Goal: Navigation & Orientation: Find specific page/section

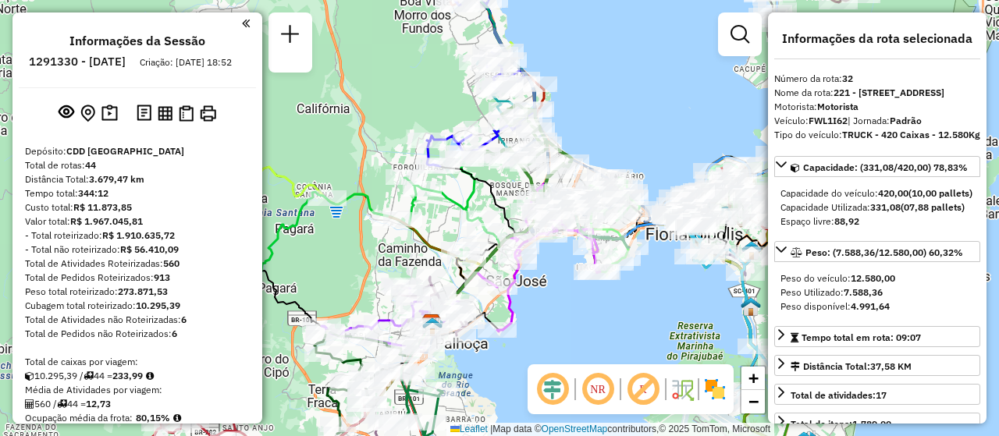
select select "**********"
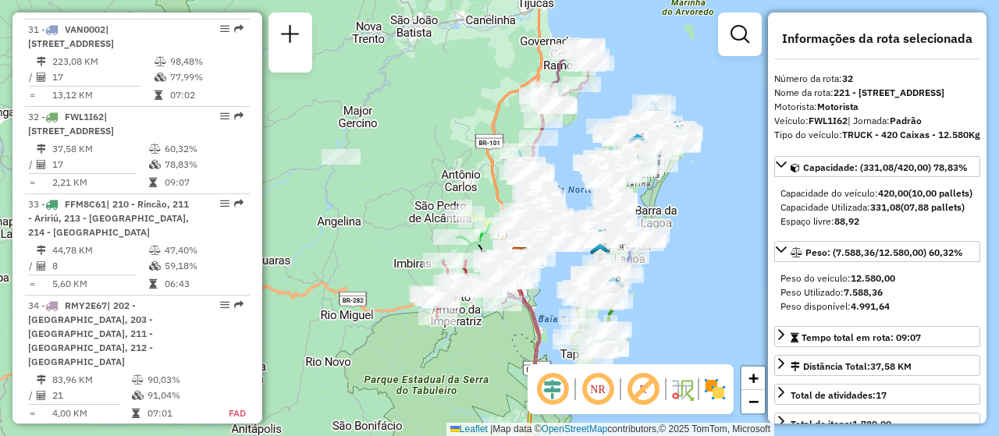
drag, startPoint x: 713, startPoint y: 309, endPoint x: 660, endPoint y: 282, distance: 59.3
click at [660, 282] on div "Janela de atendimento Grade de atendimento Capacidade Transportadoras Veículos …" at bounding box center [499, 218] width 999 height 436
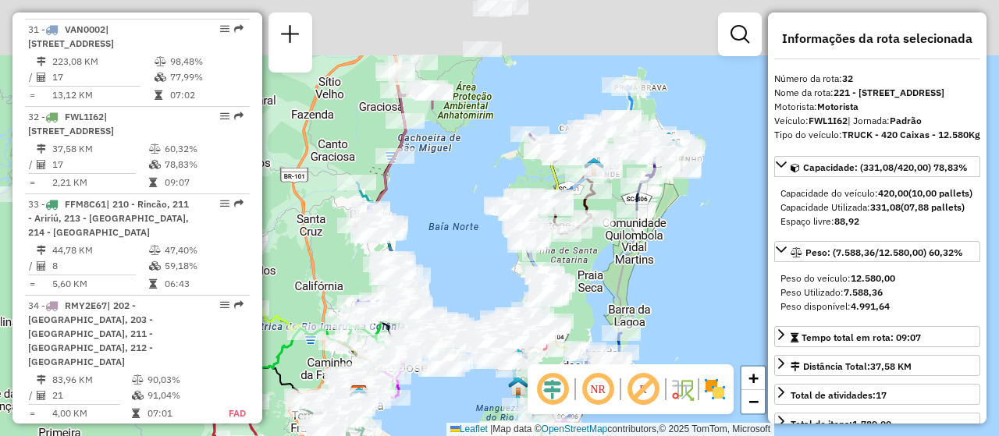
drag, startPoint x: 659, startPoint y: 169, endPoint x: 672, endPoint y: 287, distance: 119.3
click at [674, 301] on div "Janela de atendimento Grade de atendimento Capacidade Transportadoras Veículos …" at bounding box center [499, 218] width 999 height 436
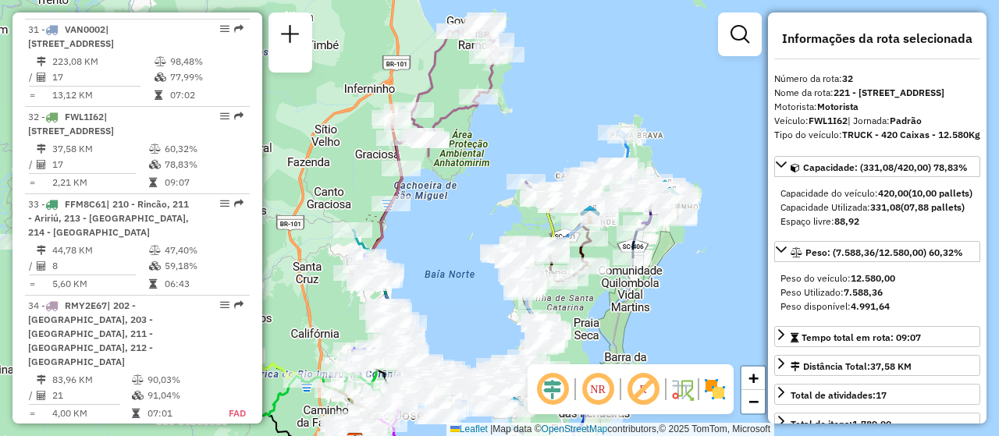
drag, startPoint x: 693, startPoint y: 275, endPoint x: 678, endPoint y: 318, distance: 44.7
click at [678, 318] on div "Janela de atendimento Grade de atendimento Capacidade Transportadoras Veículos …" at bounding box center [499, 218] width 999 height 436
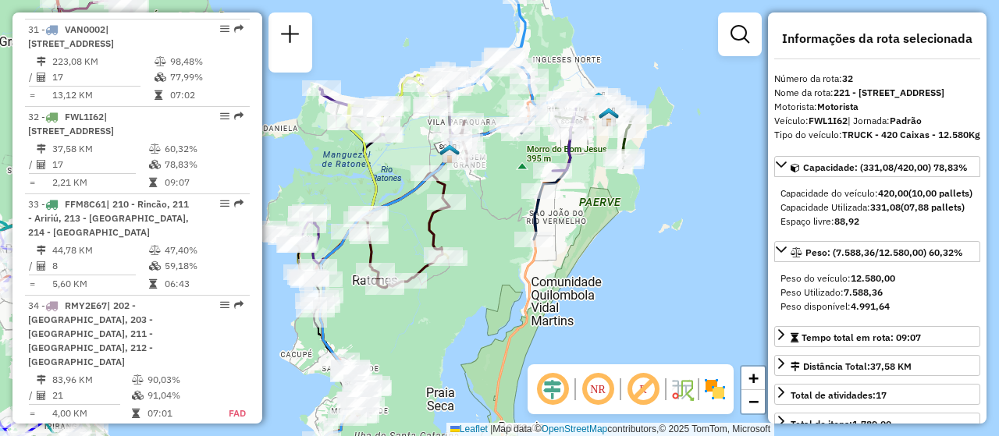
drag, startPoint x: 606, startPoint y: 325, endPoint x: 540, endPoint y: 336, distance: 67.2
click at [540, 336] on div "Janela de atendimento Grade de atendimento Capacidade Transportadoras Veículos …" at bounding box center [499, 218] width 999 height 436
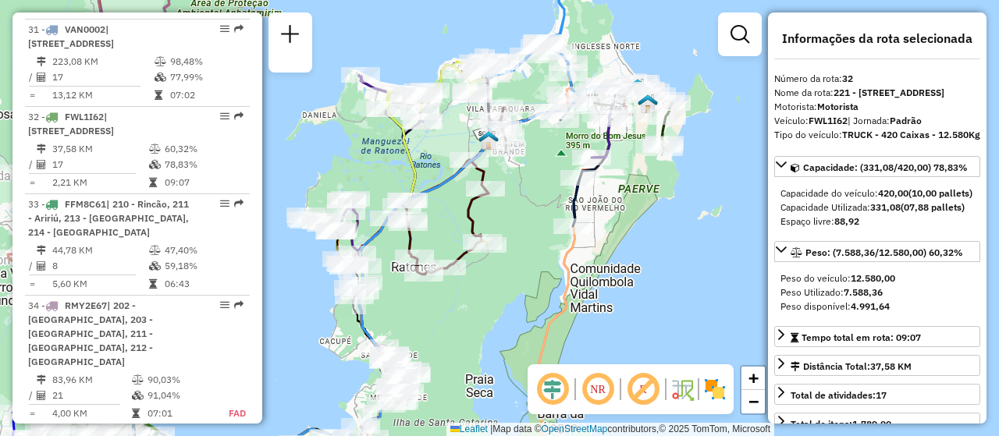
drag, startPoint x: 694, startPoint y: 214, endPoint x: 711, endPoint y: 205, distance: 19.2
click at [711, 205] on div "Janela de atendimento Grade de atendimento Capacidade Transportadoras Veículos …" at bounding box center [499, 218] width 999 height 436
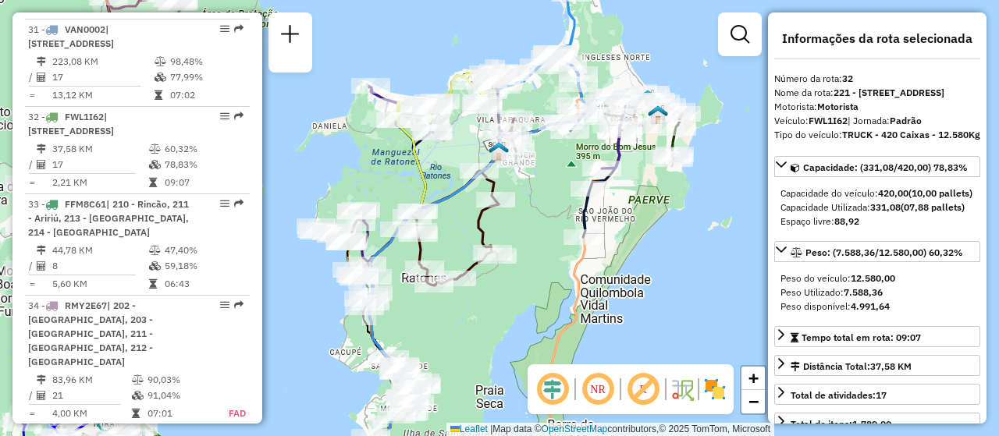
drag, startPoint x: 682, startPoint y: 238, endPoint x: 695, endPoint y: 258, distance: 23.8
click at [695, 258] on div "Janela de atendimento Grade de atendimento Capacidade Transportadoras Veículos …" at bounding box center [499, 218] width 999 height 436
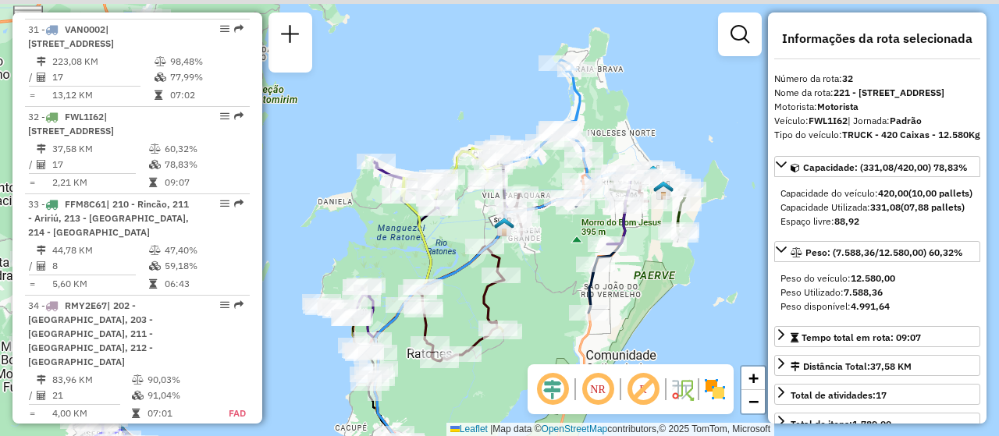
drag, startPoint x: 676, startPoint y: 245, endPoint x: 677, endPoint y: 313, distance: 67.9
click at [677, 313] on div "Janela de atendimento Grade de atendimento Capacidade Transportadoras Veículos …" at bounding box center [499, 218] width 999 height 436
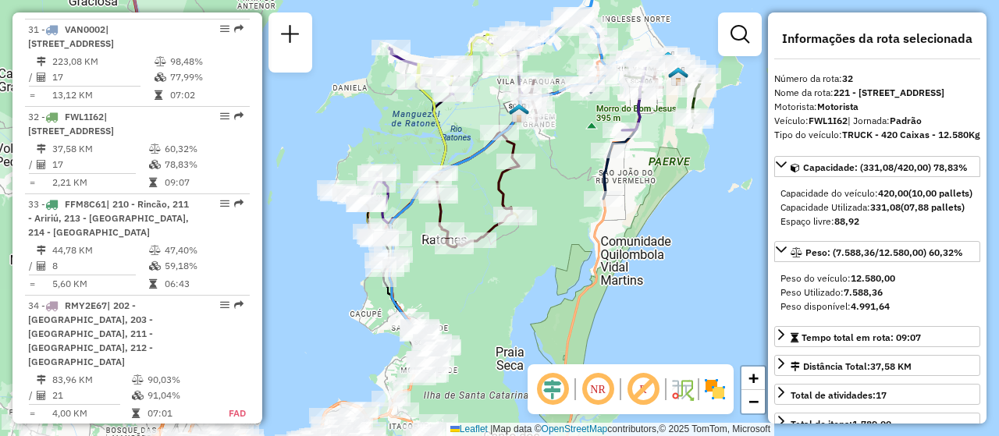
drag, startPoint x: 677, startPoint y: 301, endPoint x: 691, endPoint y: 187, distance: 115.7
click at [691, 187] on div "Janela de atendimento Grade de atendimento Capacidade Transportadoras Veículos …" at bounding box center [499, 218] width 999 height 436
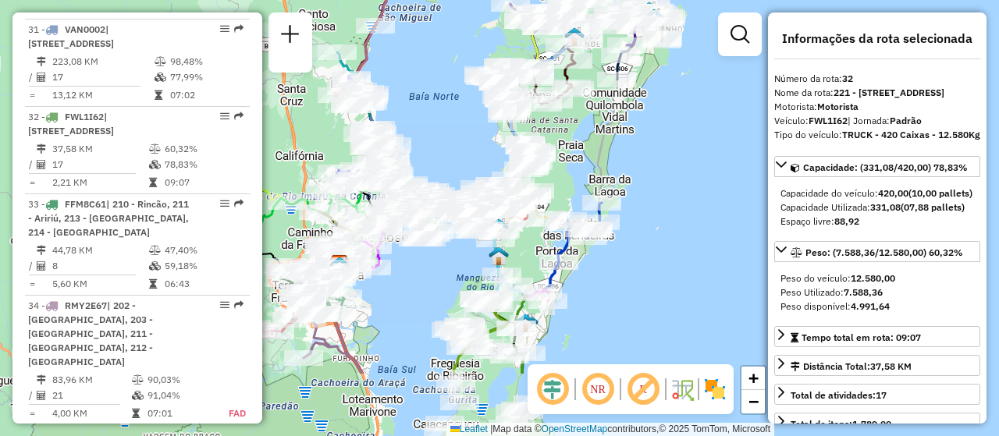
drag, startPoint x: 648, startPoint y: 286, endPoint x: 641, endPoint y: 208, distance: 79.1
click at [641, 208] on div "Janela de atendimento Grade de atendimento Capacidade Transportadoras Veículos …" at bounding box center [499, 218] width 999 height 436
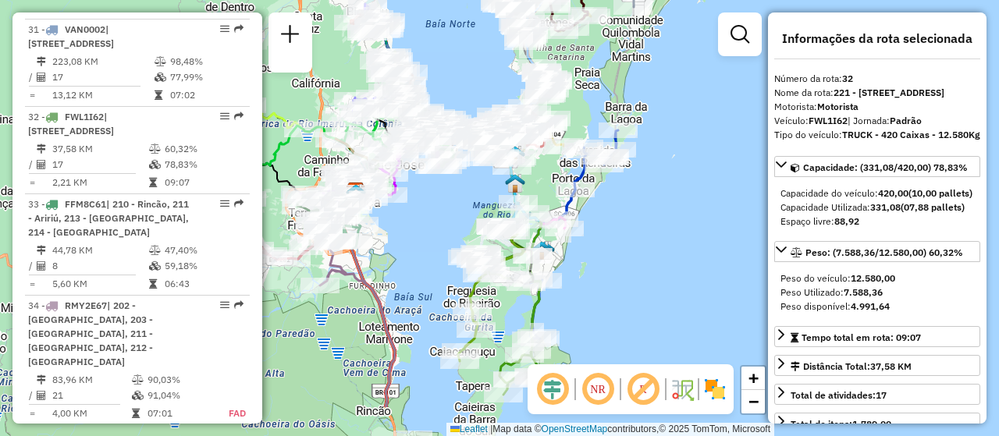
drag, startPoint x: 602, startPoint y: 332, endPoint x: 615, endPoint y: 263, distance: 70.7
click at [615, 263] on div "Janela de atendimento Grade de atendimento Capacidade Transportadoras Veículos …" at bounding box center [499, 218] width 999 height 436
drag, startPoint x: 623, startPoint y: 310, endPoint x: 599, endPoint y: 265, distance: 51.0
click at [599, 265] on div "Janela de atendimento Grade de atendimento Capacidade Transportadoras Veículos …" at bounding box center [499, 218] width 999 height 436
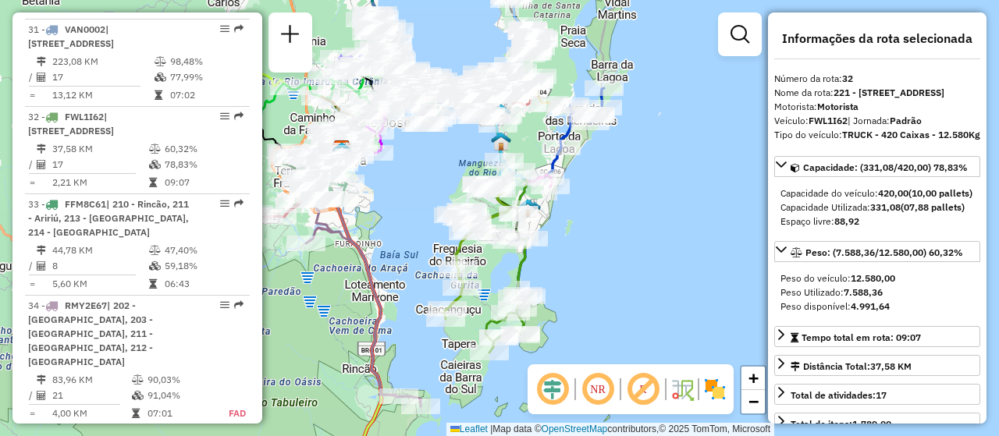
drag, startPoint x: 577, startPoint y: 265, endPoint x: 594, endPoint y: 281, distance: 22.6
click at [594, 281] on div "Janela de atendimento Grade de atendimento Capacidade Transportadoras Veículos …" at bounding box center [499, 218] width 999 height 436
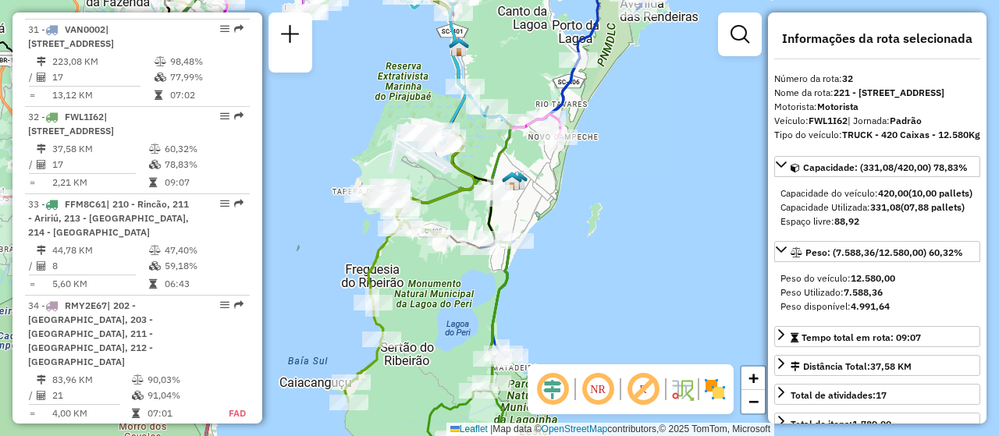
drag, startPoint x: 538, startPoint y: 272, endPoint x: 588, endPoint y: 275, distance: 50.1
click at [588, 275] on div "Janela de atendimento Grade de atendimento Capacidade Transportadoras Veículos …" at bounding box center [499, 218] width 999 height 436
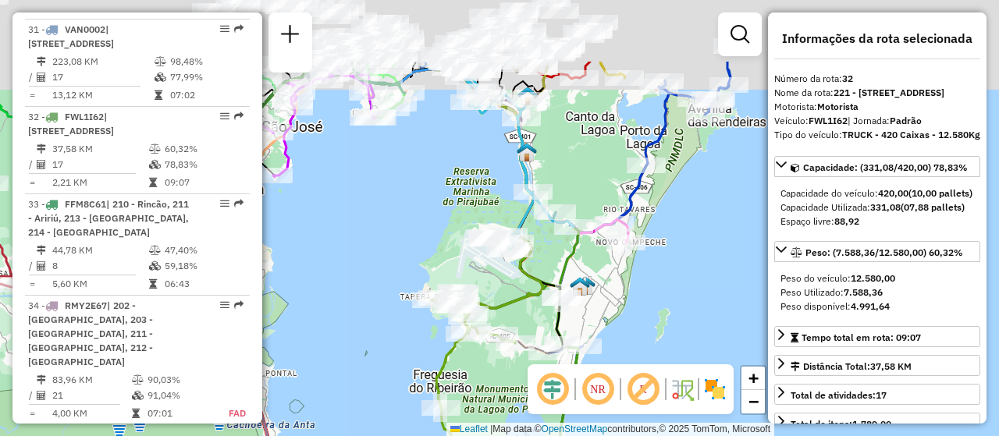
drag, startPoint x: 570, startPoint y: 251, endPoint x: 639, endPoint y: 358, distance: 127.5
click at [639, 358] on div "Janela de atendimento Grade de atendimento Capacidade Transportadoras Veículos …" at bounding box center [499, 218] width 999 height 436
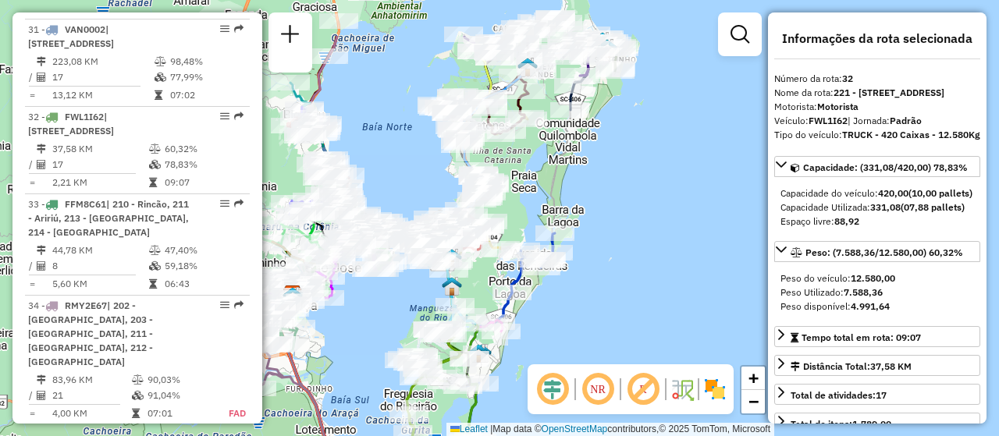
drag, startPoint x: 668, startPoint y: 249, endPoint x: 533, endPoint y: 329, distance: 156.7
click at [533, 329] on div "Janela de atendimento Grade de atendimento Capacidade Transportadoras Veículos …" at bounding box center [499, 218] width 999 height 436
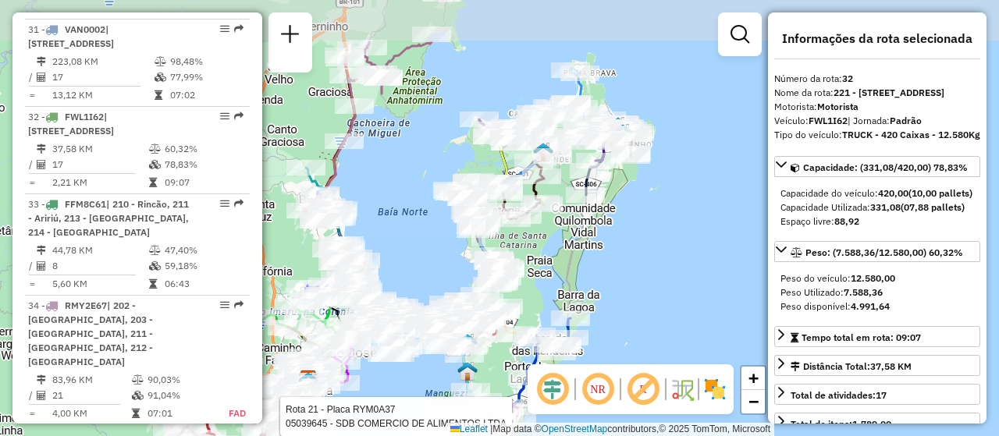
drag, startPoint x: 628, startPoint y: 201, endPoint x: 637, endPoint y: 260, distance: 59.9
click at [637, 260] on div "Rota 21 - Placa RYM0A37 05039645 - SDB COMERCIO DE ALIMENTOS LTDA Rota 21 - Pla…" at bounding box center [499, 218] width 999 height 436
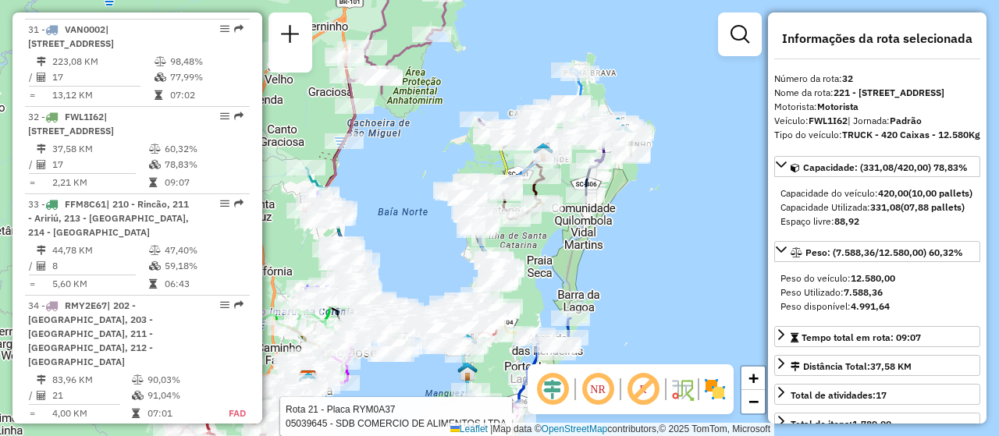
click at [649, 246] on div "Rota 21 - Placa RYM0A37 05039645 - SDB COMERCIO DE ALIMENTOS LTDA Rota 21 - Pla…" at bounding box center [499, 218] width 999 height 436
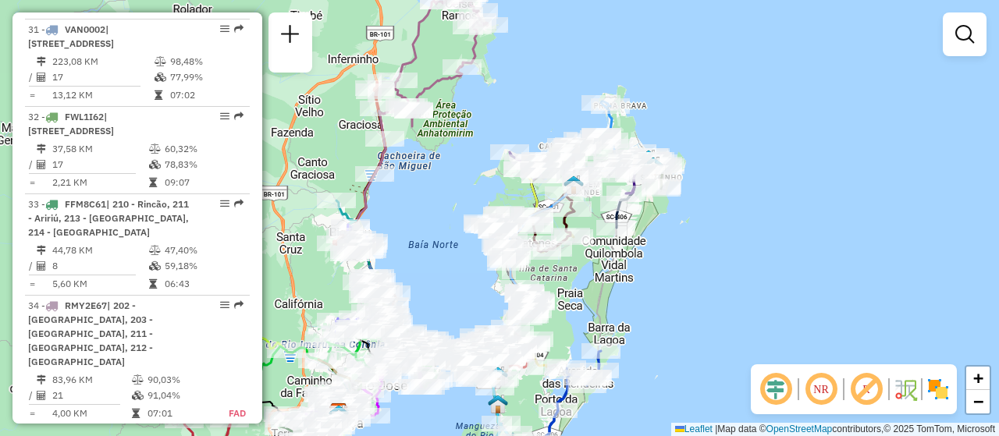
drag, startPoint x: 631, startPoint y: 282, endPoint x: 663, endPoint y: 316, distance: 45.8
click at [663, 316] on div "Janela de atendimento Grade de atendimento Capacidade Transportadoras Veículos …" at bounding box center [499, 218] width 999 height 436
click at [694, 277] on div "Janela de atendimento Grade de atendimento Capacidade Transportadoras Veículos …" at bounding box center [499, 218] width 999 height 436
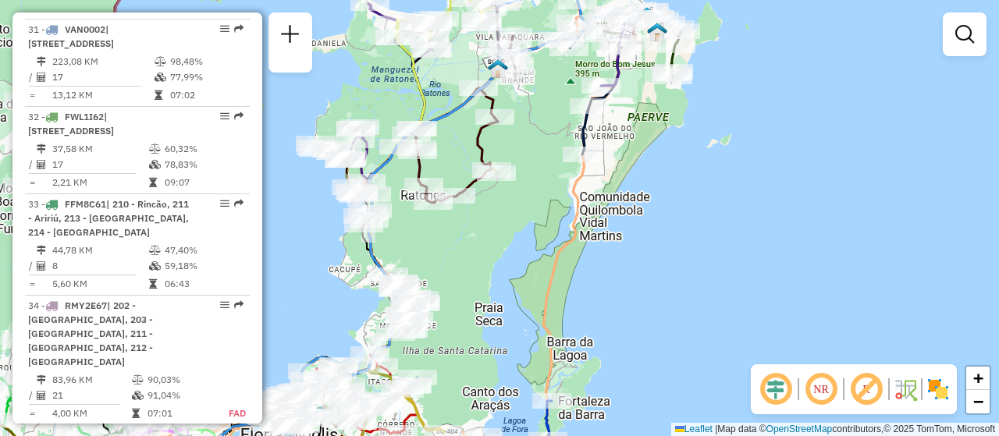
click at [483, 247] on div "Janela de atendimento Grade de atendimento Capacidade Transportadoras Veículos …" at bounding box center [499, 218] width 999 height 436
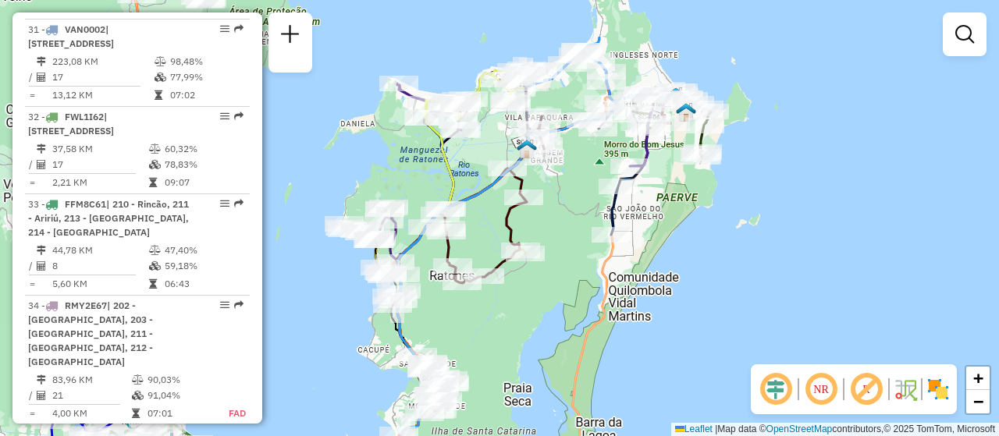
drag, startPoint x: 657, startPoint y: 339, endPoint x: 617, endPoint y: 366, distance: 47.8
click at [659, 343] on div "Janela de atendimento Grade de atendimento Capacidade Transportadoras Veículos …" at bounding box center [499, 218] width 999 height 436
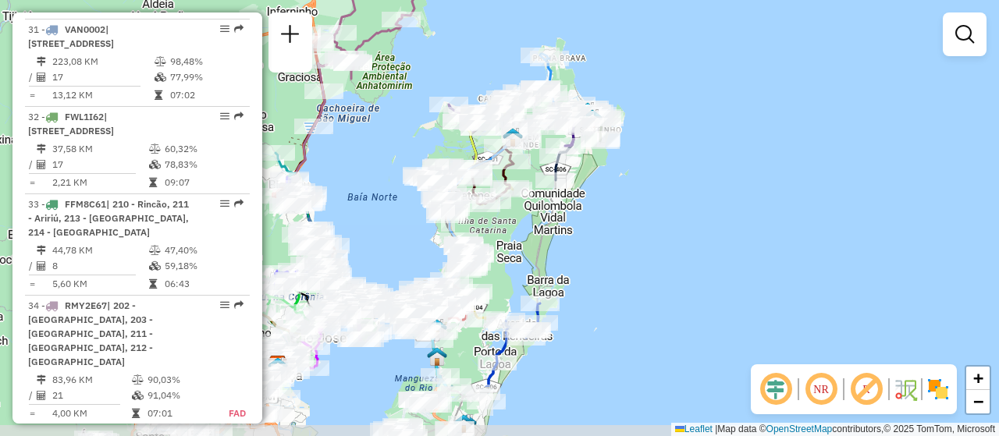
drag, startPoint x: 383, startPoint y: 328, endPoint x: 399, endPoint y: 233, distance: 95.7
click at [399, 233] on div "Janela de atendimento Grade de atendimento Capacidade Transportadoras Veículos …" at bounding box center [499, 218] width 999 height 436
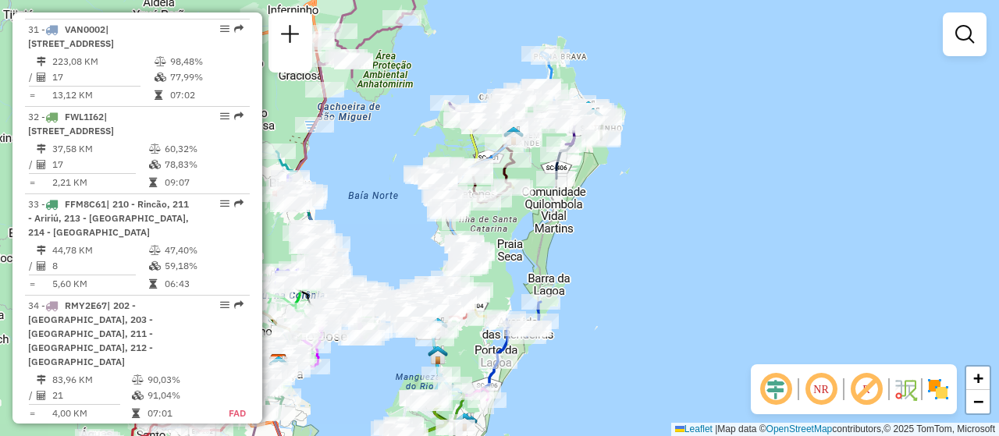
click at [368, 374] on div "Janela de atendimento Grade de atendimento Capacidade Transportadoras Veículos …" at bounding box center [499, 218] width 999 height 436
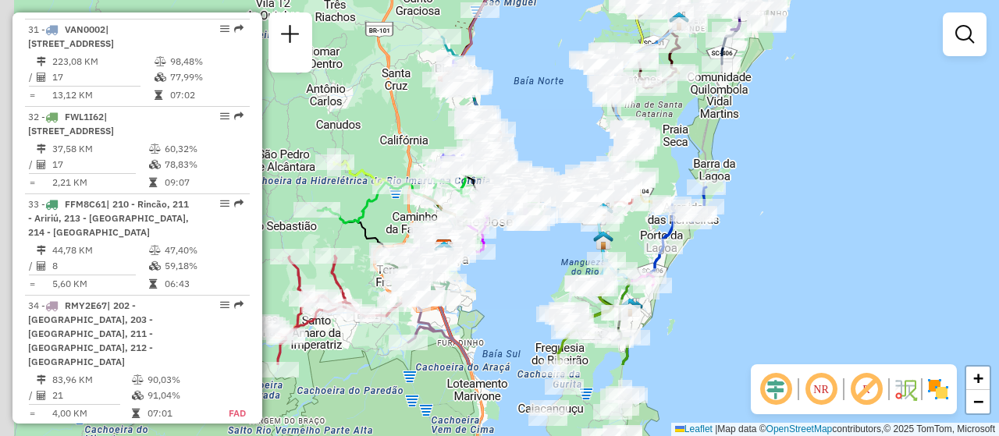
drag, startPoint x: 440, startPoint y: 366, endPoint x: 609, endPoint y: 250, distance: 205.0
click at [609, 250] on icon at bounding box center [600, 246] width 52 height 86
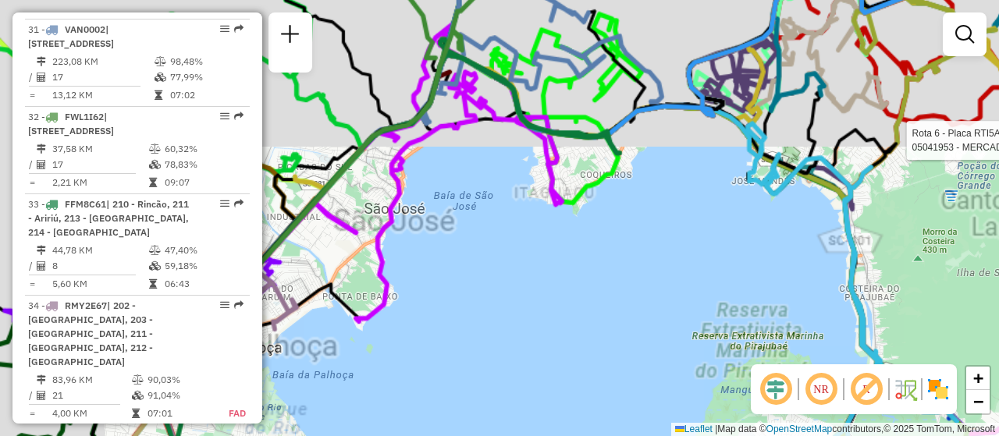
drag, startPoint x: 535, startPoint y: 238, endPoint x: 660, endPoint y: 414, distance: 215.9
click at [660, 414] on div "Rota 6 - Placa RTI5A92 05041953 - MERCADINHO DOS BARCOS LTDA Janela de atendime…" at bounding box center [499, 218] width 999 height 436
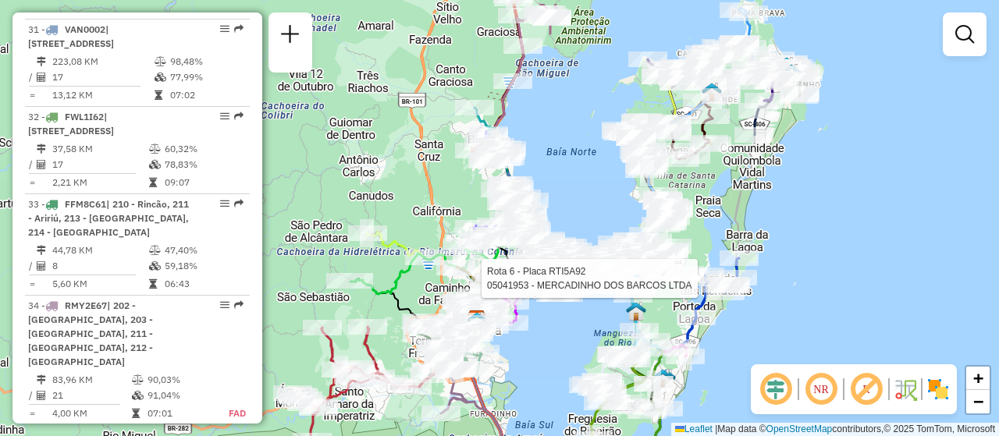
drag, startPoint x: 777, startPoint y: 307, endPoint x: 761, endPoint y: 360, distance: 54.8
click at [761, 360] on div "Rota 6 - Placa RTI5A92 05041953 - MERCADINHO DOS BARCOS LTDA Janela de atendime…" at bounding box center [499, 218] width 999 height 436
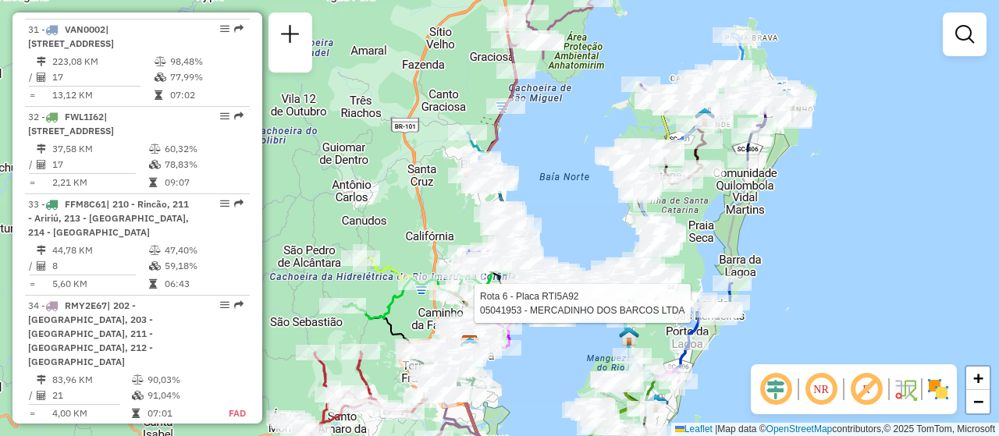
click at [798, 298] on div "Rota 6 - Placa RTI5A92 05041953 - MERCADINHO DOS BARCOS LTDA Janela de atendime…" at bounding box center [499, 218] width 999 height 436
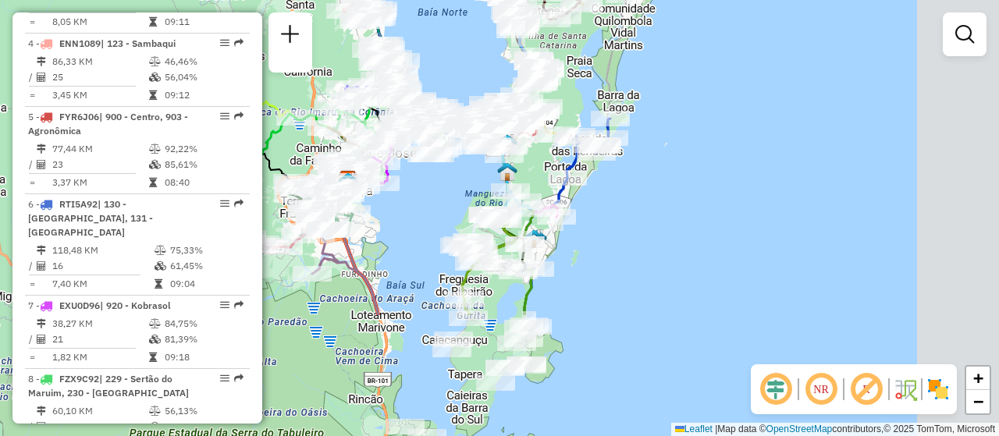
drag, startPoint x: 760, startPoint y: 253, endPoint x: 638, endPoint y: 88, distance: 204.8
click at [638, 88] on div "Janela de atendimento Grade de atendimento Capacidade Transportadoras Veículos …" at bounding box center [499, 218] width 999 height 436
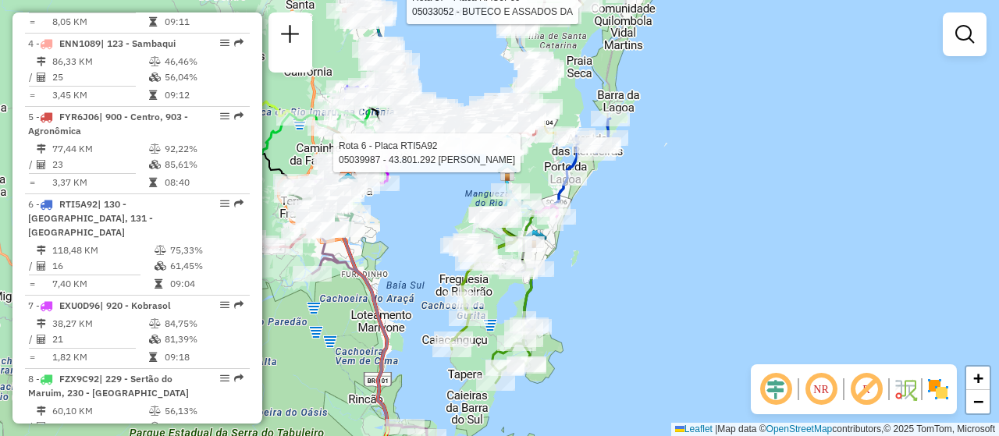
select select "**********"
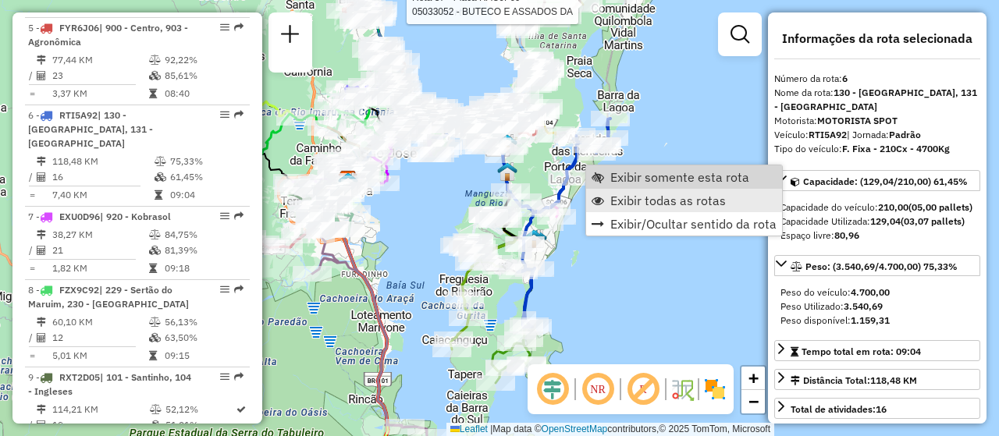
scroll to position [1063, 0]
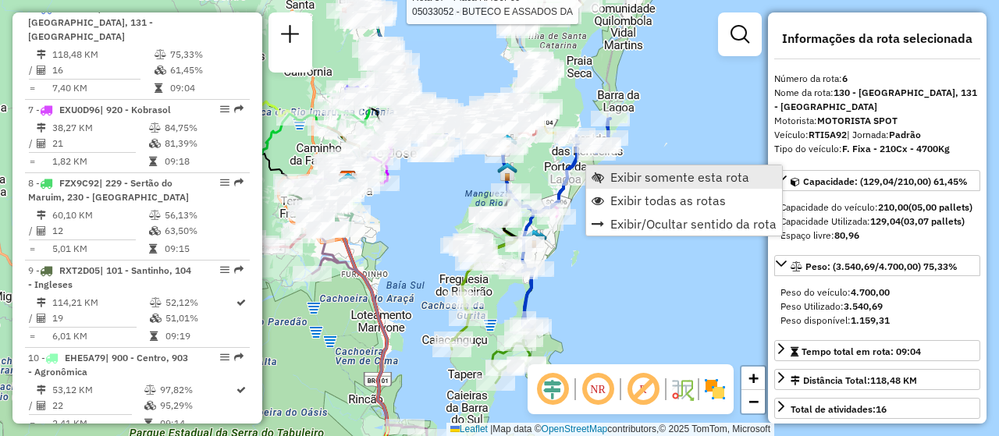
click at [693, 183] on span "Exibir somente esta rota" at bounding box center [679, 177] width 139 height 12
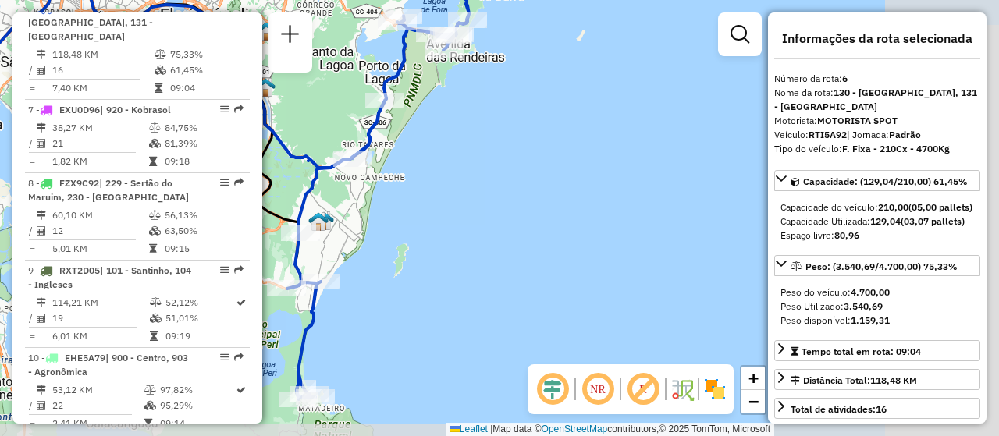
drag, startPoint x: 668, startPoint y: 236, endPoint x: 375, endPoint y: 204, distance: 294.5
click at [375, 204] on div "Janela de atendimento Grade de atendimento Capacidade Transportadoras Veículos …" at bounding box center [499, 218] width 999 height 436
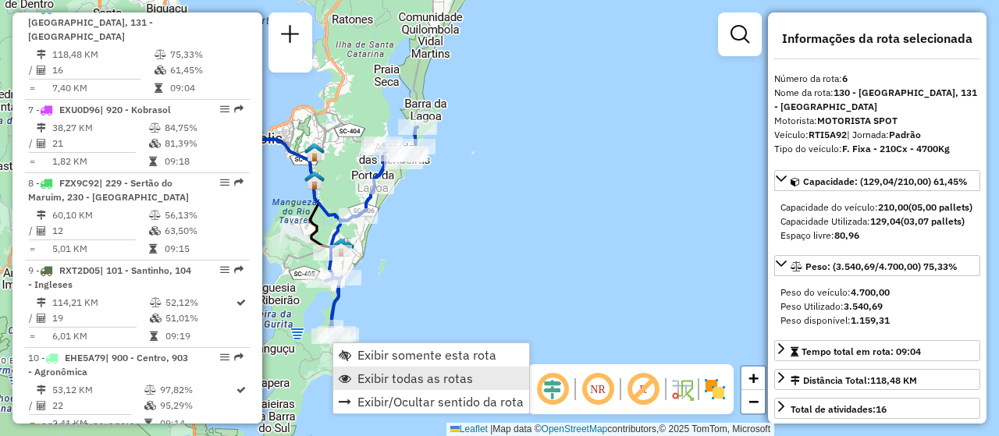
click at [403, 375] on span "Exibir todas as rotas" at bounding box center [414, 378] width 115 height 12
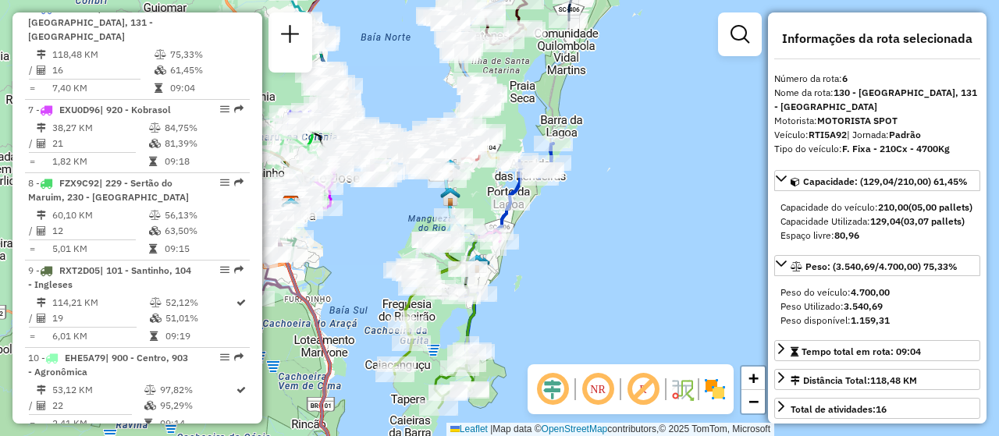
drag, startPoint x: 499, startPoint y: 253, endPoint x: 588, endPoint y: 264, distance: 88.9
click at [588, 264] on div "Janela de atendimento Grade de atendimento Capacidade Transportadoras Veículos …" at bounding box center [499, 218] width 999 height 436
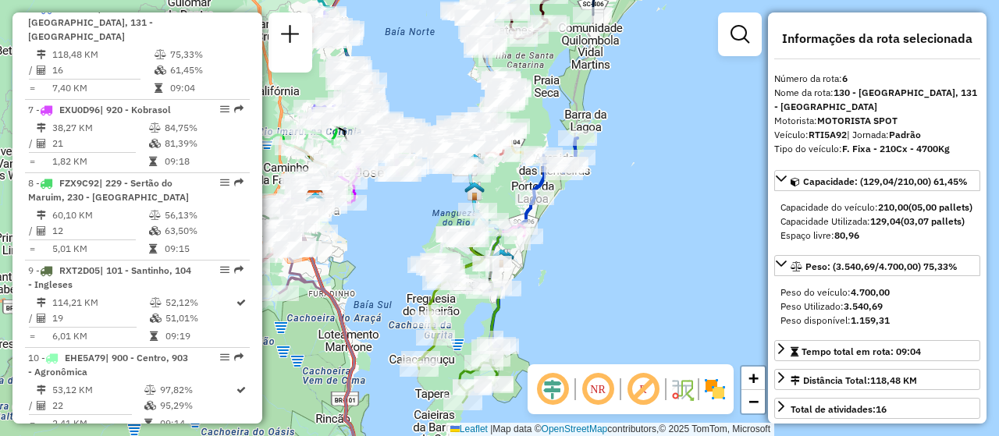
drag, startPoint x: 577, startPoint y: 284, endPoint x: 601, endPoint y: 279, distance: 24.8
click at [601, 279] on div "Janela de atendimento Grade de atendimento Capacidade Transportadoras Veículos …" at bounding box center [499, 218] width 999 height 436
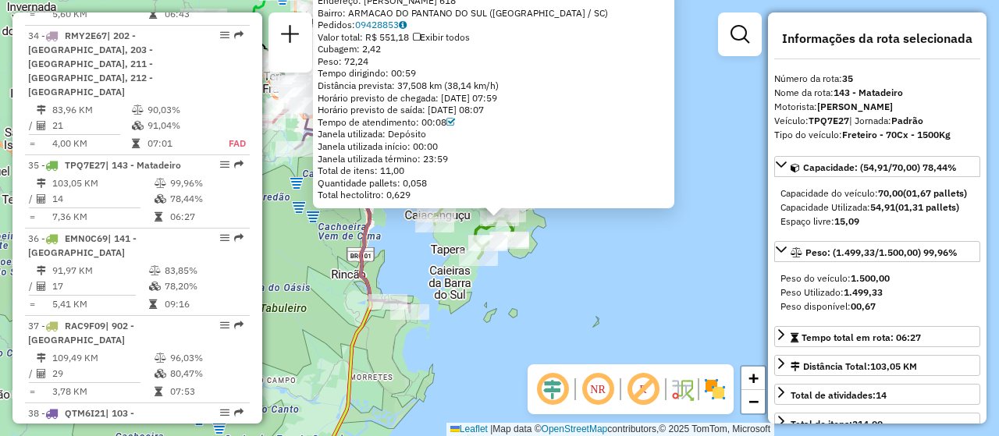
scroll to position [3640, 0]
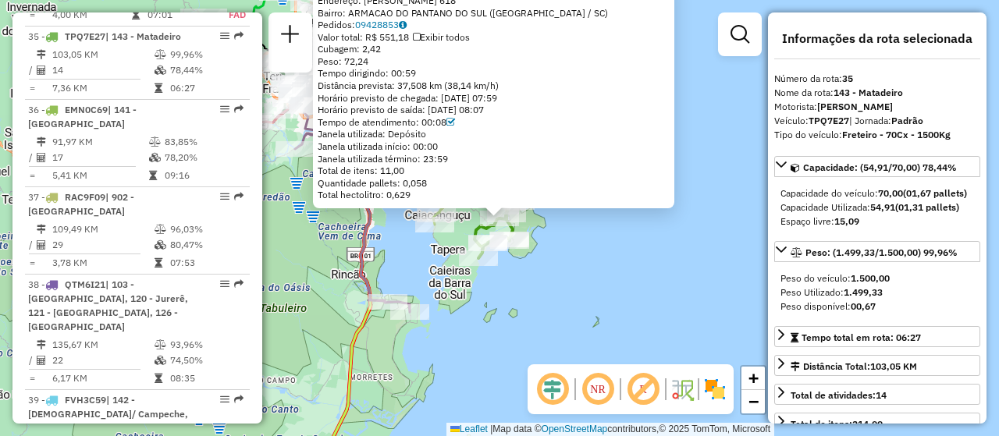
click at [552, 325] on div "05089816 - MERCEARIA LOPES LTDA Endereço: [PERSON_NAME] 618 Bairro: ARMACAO DO …" at bounding box center [499, 218] width 999 height 436
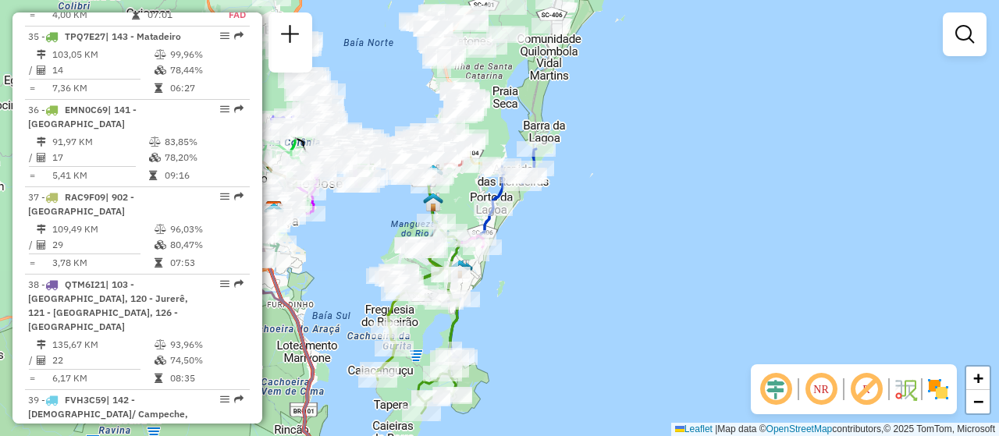
drag, startPoint x: 594, startPoint y: 258, endPoint x: 560, endPoint y: 350, distance: 97.5
click at [560, 350] on div "Janela de atendimento Grade de atendimento Capacidade Transportadoras Veículos …" at bounding box center [499, 218] width 999 height 436
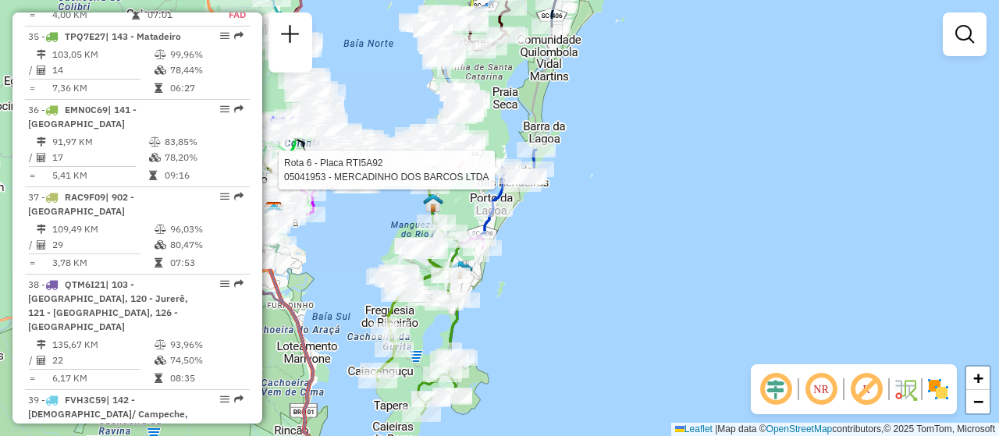
select select "**********"
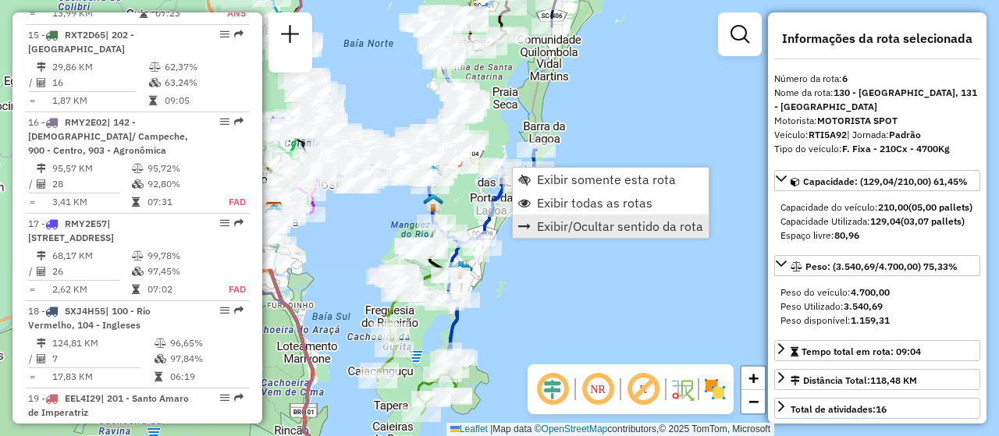
scroll to position [1063, 0]
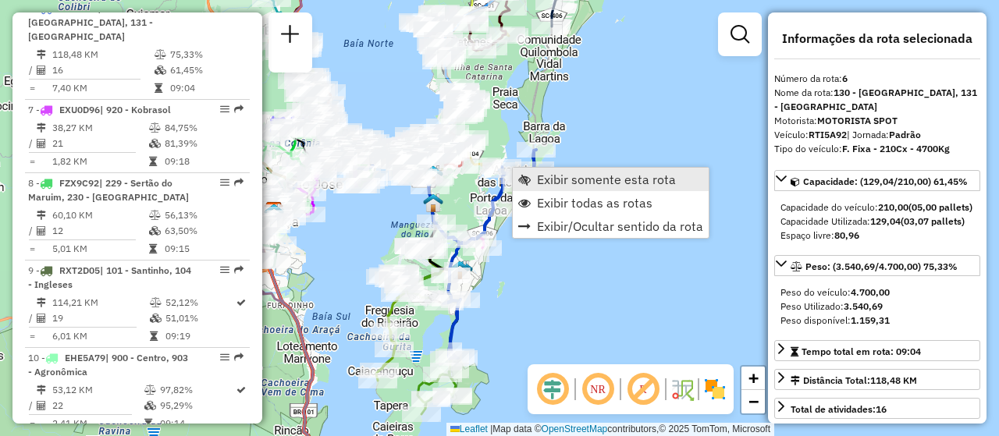
click at [640, 182] on span "Exibir somente esta rota" at bounding box center [606, 179] width 139 height 12
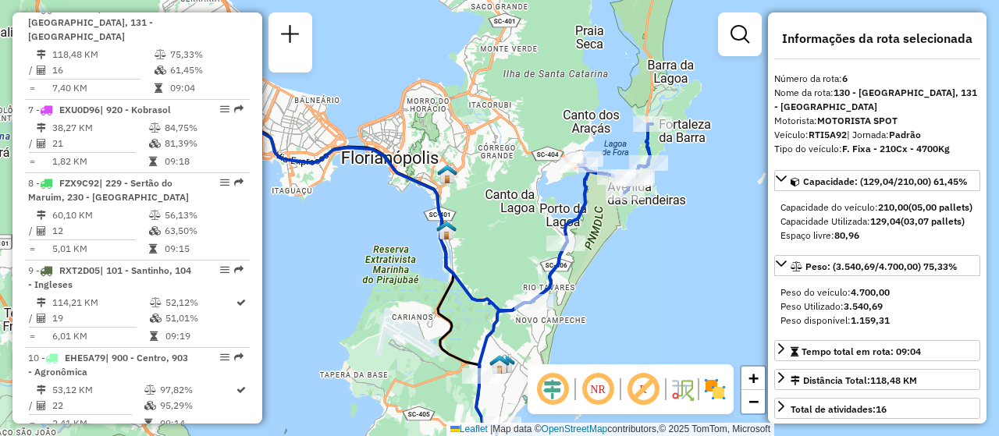
drag, startPoint x: 655, startPoint y: 161, endPoint x: 542, endPoint y: 271, distance: 157.3
click at [542, 271] on icon at bounding box center [560, 333] width 184 height 418
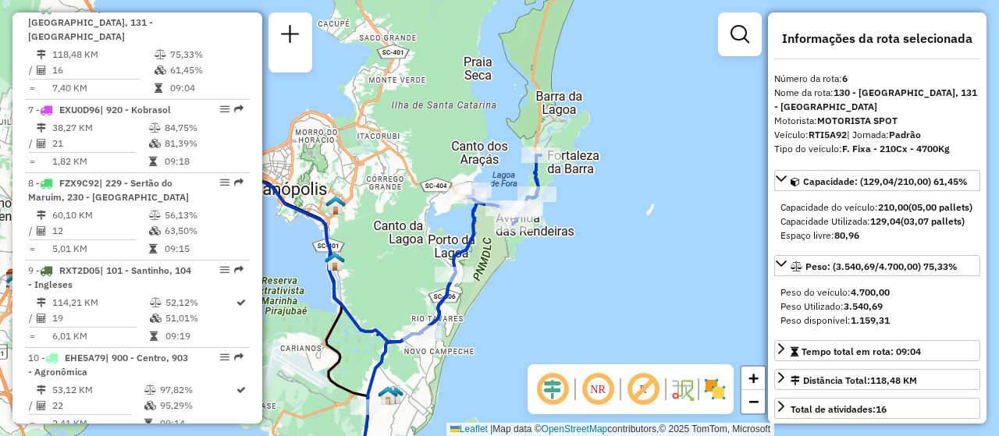
drag, startPoint x: 492, startPoint y: 268, endPoint x: 386, endPoint y: 297, distance: 109.2
click at [386, 297] on div "Janela de atendimento Grade de atendimento Capacidade Transportadoras Veículos …" at bounding box center [499, 218] width 999 height 436
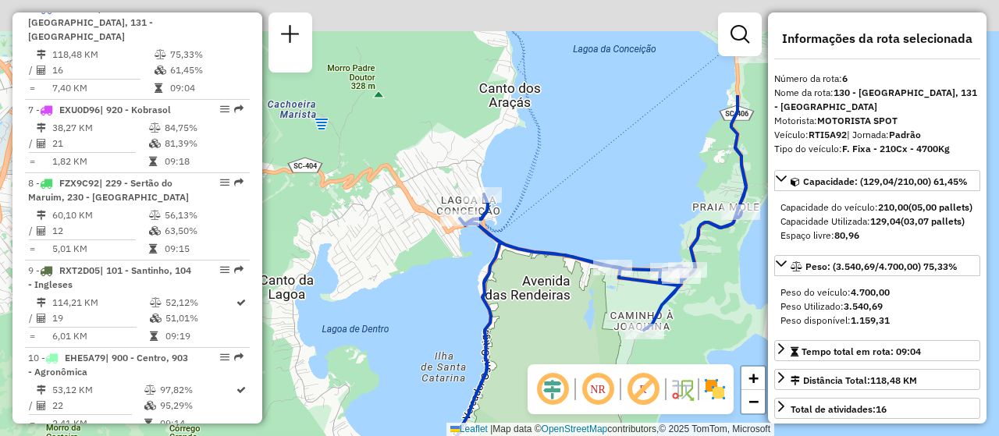
drag, startPoint x: 460, startPoint y: 175, endPoint x: 465, endPoint y: 312, distance: 137.4
click at [465, 312] on div "Janela de atendimento Grade de atendimento Capacidade Transportadoras Veículos …" at bounding box center [499, 218] width 999 height 436
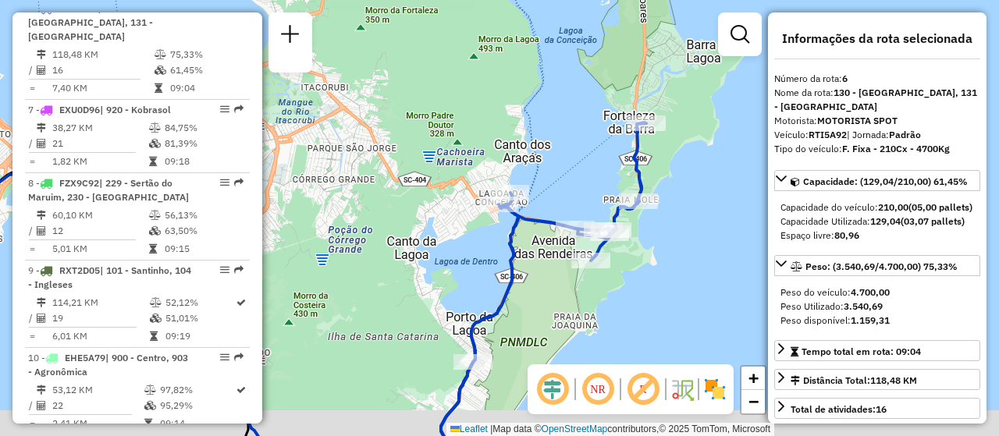
drag, startPoint x: 667, startPoint y: 233, endPoint x: 670, endPoint y: 191, distance: 42.3
click at [670, 191] on div "Janela de atendimento Grade de atendimento Capacidade Transportadoras Veículos …" at bounding box center [499, 218] width 999 height 436
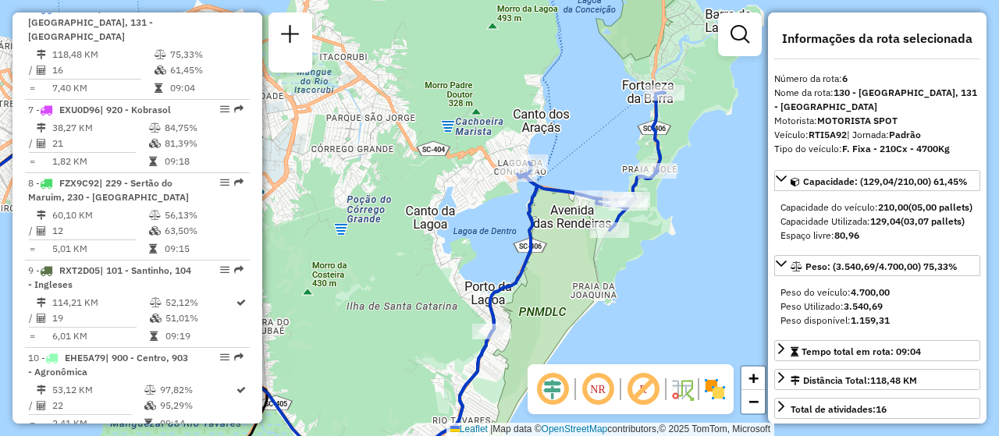
drag, startPoint x: 648, startPoint y: 259, endPoint x: 670, endPoint y: 220, distance: 45.1
click at [670, 220] on div "Janela de atendimento Grade de atendimento Capacidade Transportadoras Veículos …" at bounding box center [499, 218] width 999 height 436
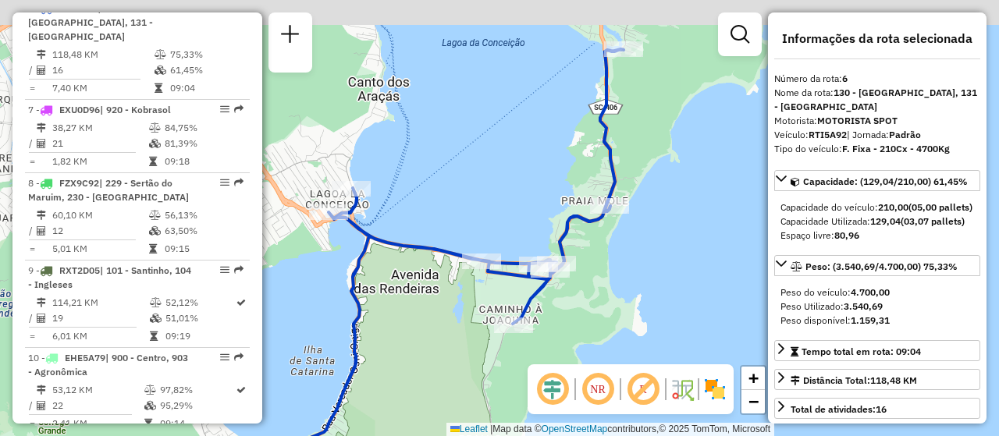
drag, startPoint x: 723, startPoint y: 176, endPoint x: 611, endPoint y: 297, distance: 165.7
click at [611, 297] on div "Janela de atendimento Grade de atendimento Capacidade Transportadoras Veículos …" at bounding box center [499, 218] width 999 height 436
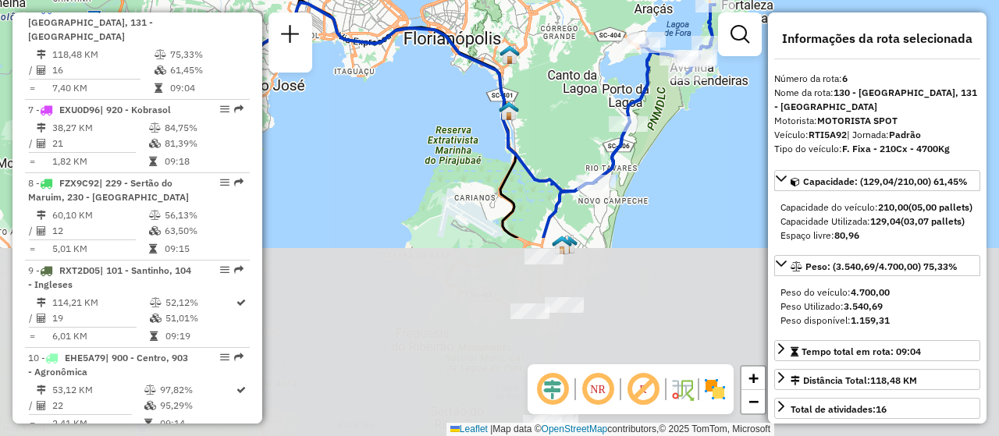
drag, startPoint x: 478, startPoint y: 332, endPoint x: 588, endPoint y: 77, distance: 277.2
click at [588, 77] on div "Janela de atendimento Grade de atendimento Capacidade Transportadoras Veículos …" at bounding box center [499, 218] width 999 height 436
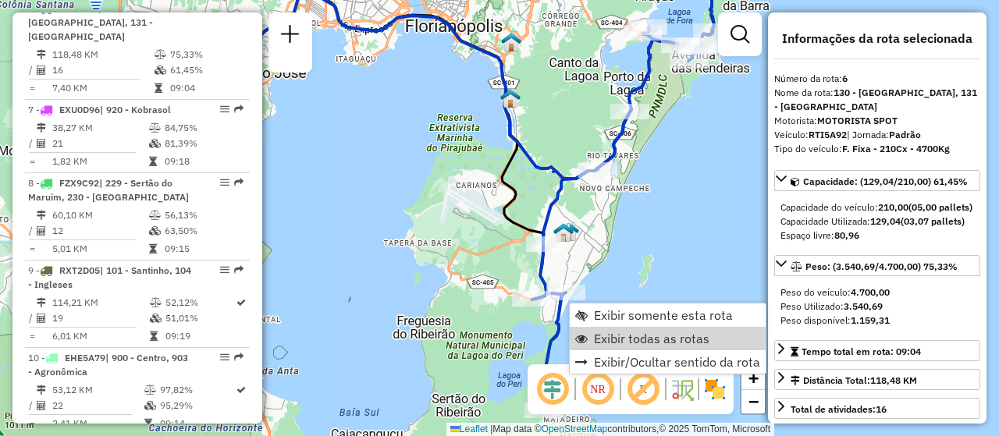
click at [633, 349] on link "Exibir todas as rotas" at bounding box center [668, 338] width 196 height 23
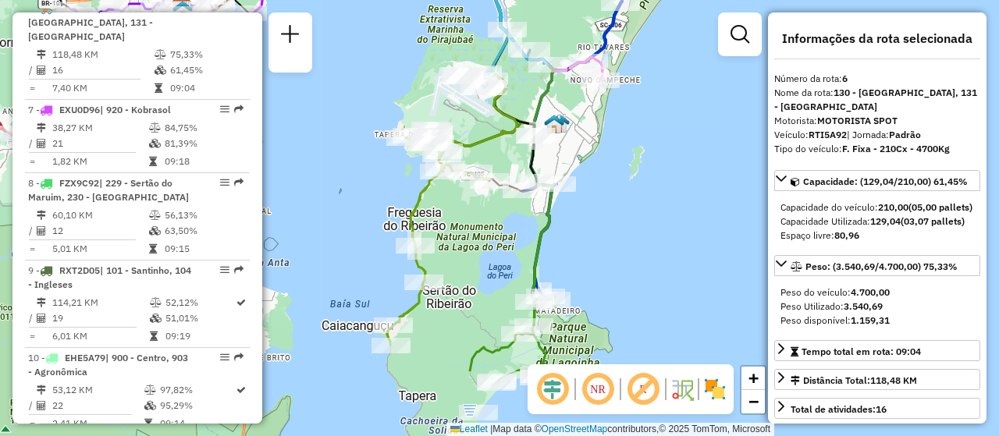
drag, startPoint x: 638, startPoint y: 310, endPoint x: 629, endPoint y: 201, distance: 108.9
click at [629, 201] on div "Janela de atendimento Grade de atendimento Capacidade Transportadoras Veículos …" at bounding box center [499, 218] width 999 height 436
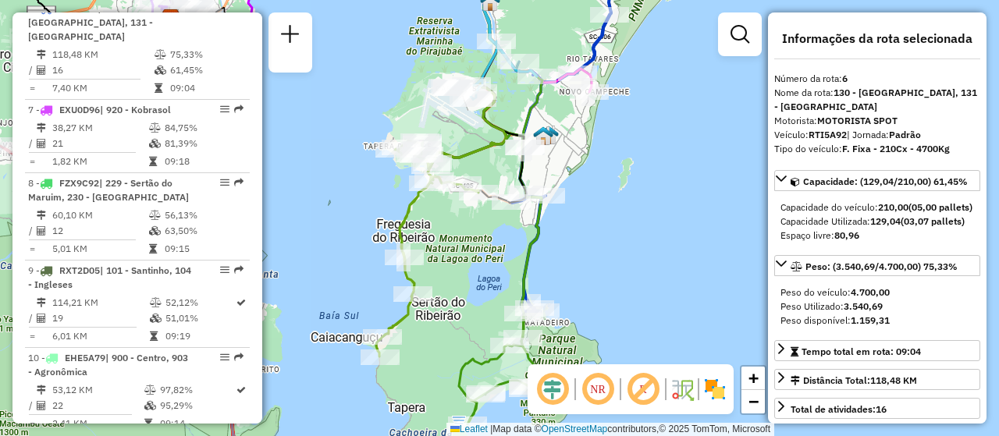
drag, startPoint x: 620, startPoint y: 225, endPoint x: 609, endPoint y: 236, distance: 16.0
click at [609, 236] on div "Janela de atendimento Grade de atendimento Capacidade Transportadoras Veículos …" at bounding box center [499, 218] width 999 height 436
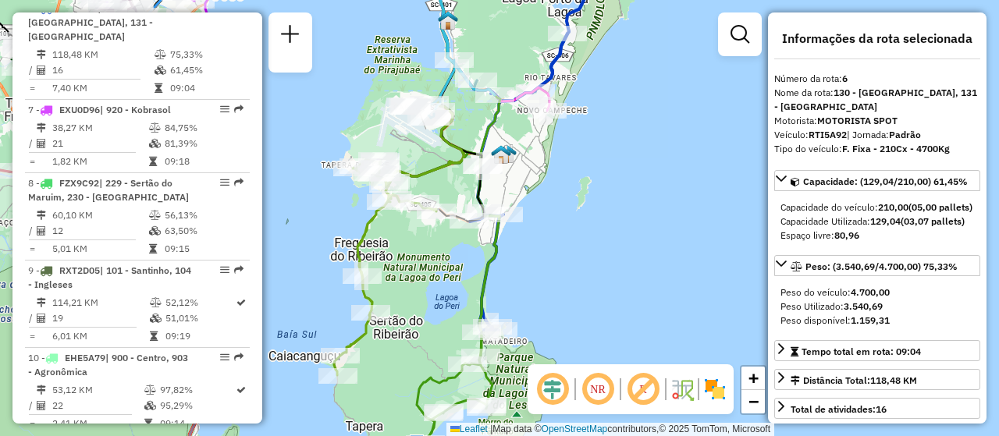
drag, startPoint x: 606, startPoint y: 268, endPoint x: 564, endPoint y: 286, distance: 46.1
click at [564, 286] on div "Janela de atendimento Grade de atendimento Capacidade Transportadoras Veículos …" at bounding box center [499, 218] width 999 height 436
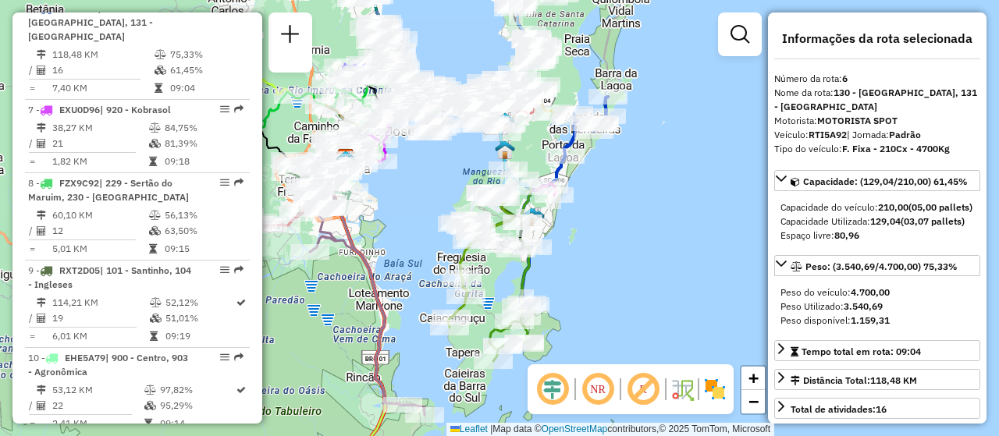
click at [714, 391] on img at bounding box center [714, 389] width 25 height 25
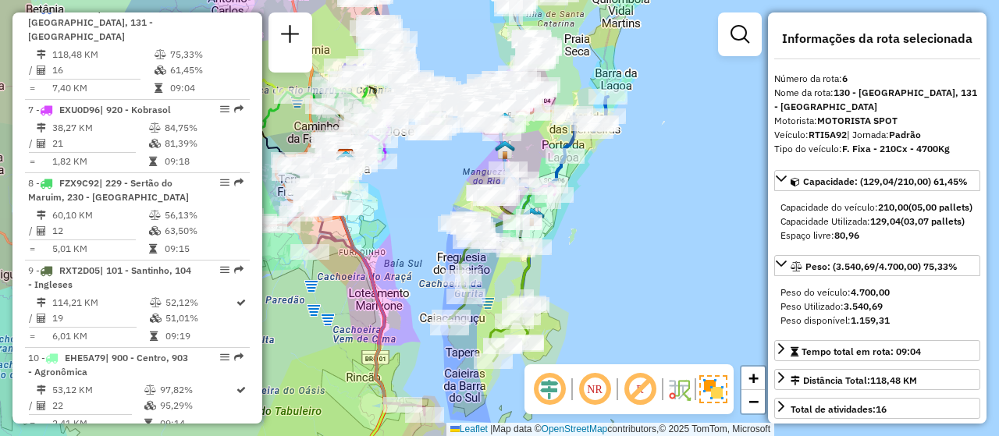
click at [688, 299] on div "Janela de atendimento Grade de atendimento Capacidade Transportadoras Veículos …" at bounding box center [499, 218] width 999 height 436
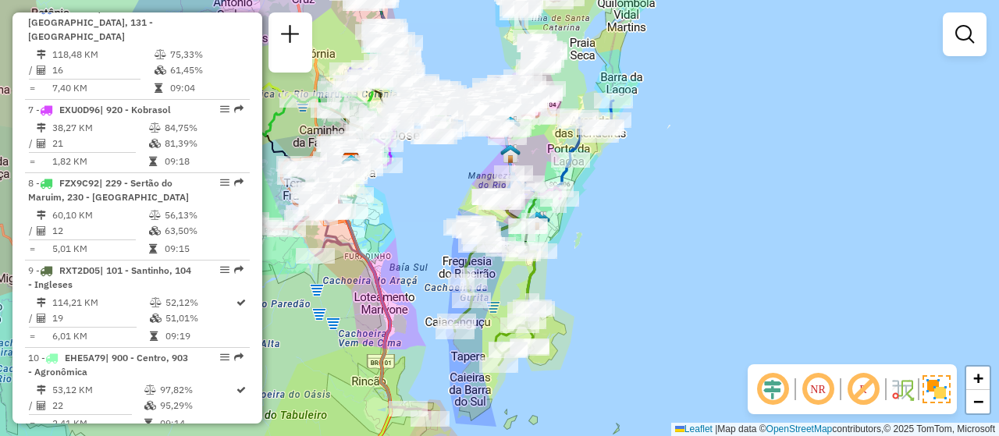
click at [596, 270] on div "Janela de atendimento Grade de atendimento Capacidade Transportadoras Veículos …" at bounding box center [499, 218] width 999 height 436
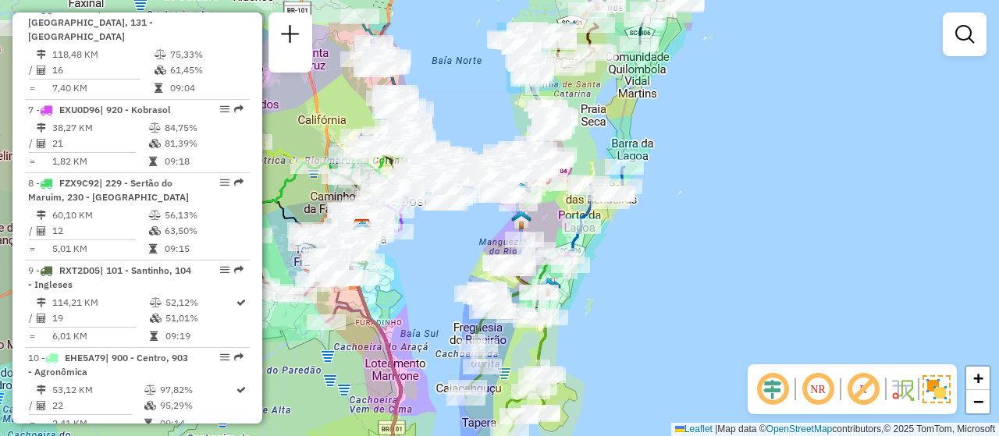
drag, startPoint x: 584, startPoint y: 263, endPoint x: 595, endPoint y: 325, distance: 62.6
click at [595, 325] on div "Janela de atendimento Grade de atendimento Capacidade Transportadoras Veículos …" at bounding box center [499, 218] width 999 height 436
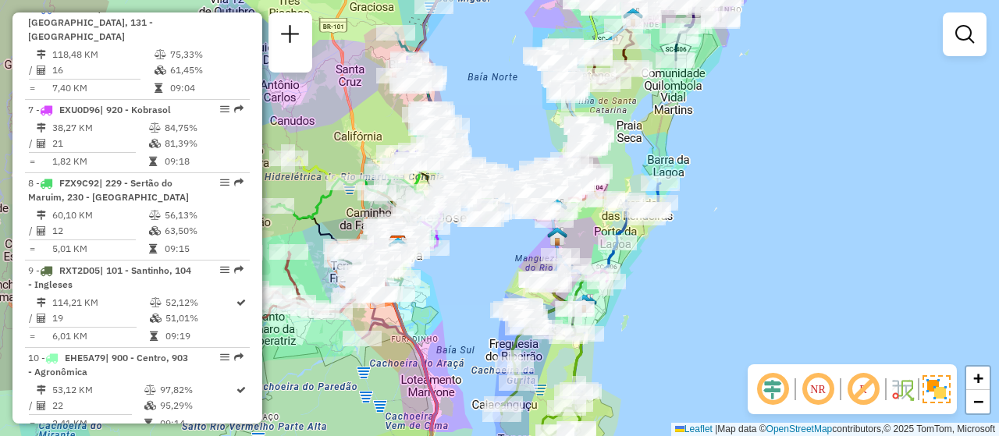
drag, startPoint x: 632, startPoint y: 312, endPoint x: 666, endPoint y: 325, distance: 36.1
click at [666, 325] on div "Janela de atendimento Grade de atendimento Capacidade Transportadoras Veículos …" at bounding box center [499, 218] width 999 height 436
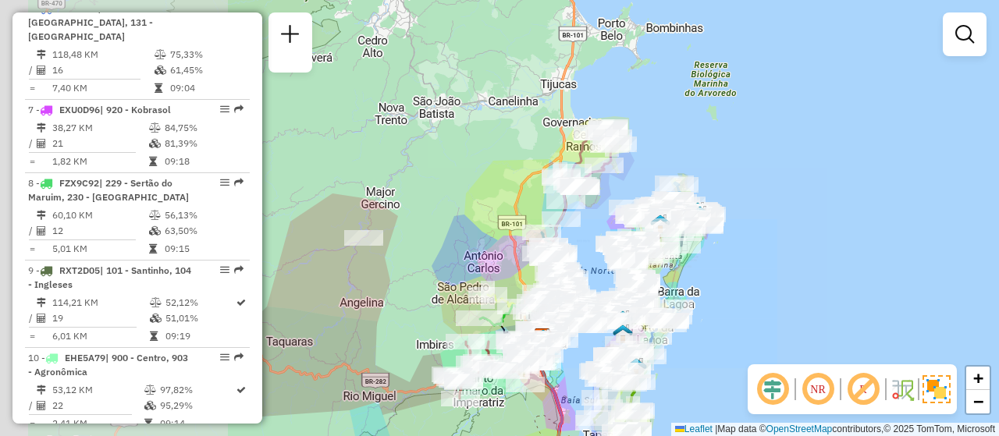
drag, startPoint x: 454, startPoint y: 268, endPoint x: 567, endPoint y: 357, distance: 142.8
click at [567, 349] on div at bounding box center [548, 341] width 39 height 16
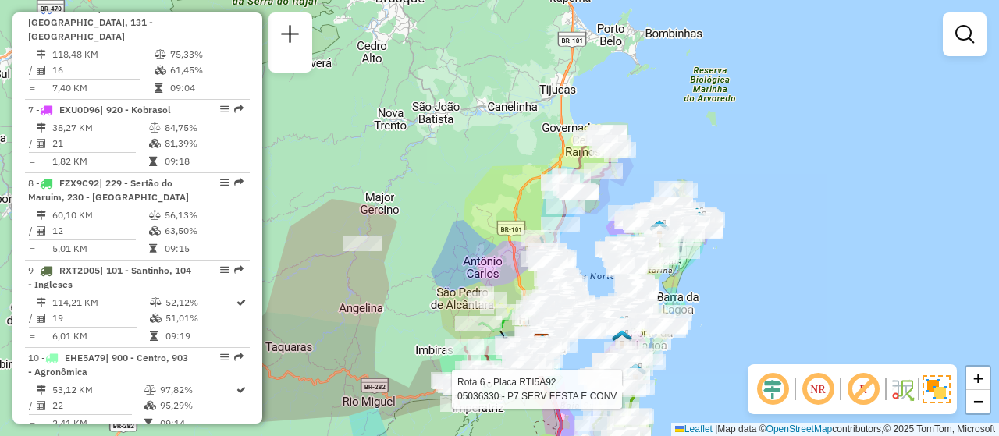
click at [382, 300] on div "Rota 6 - Placa RTI5A92 05036330 - P7 SERV FESTA E CONV Janela de atendimento Gr…" at bounding box center [499, 218] width 999 height 436
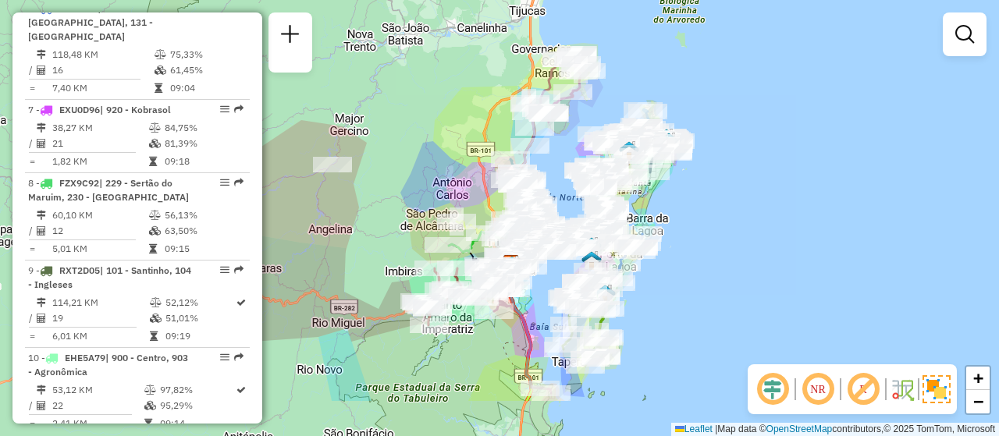
drag, startPoint x: 401, startPoint y: 339, endPoint x: 373, endPoint y: 258, distance: 85.1
click at [373, 258] on div "Janela de atendimento Grade de atendimento Capacidade Transportadoras Veículos …" at bounding box center [499, 218] width 999 height 436
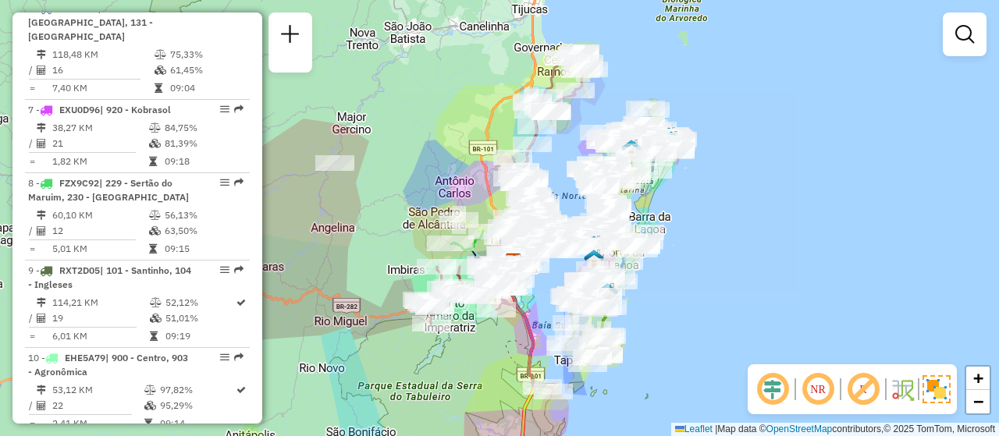
click at [333, 371] on div "Janela de atendimento Grade de atendimento Capacidade Transportadoras Veículos …" at bounding box center [499, 218] width 999 height 436
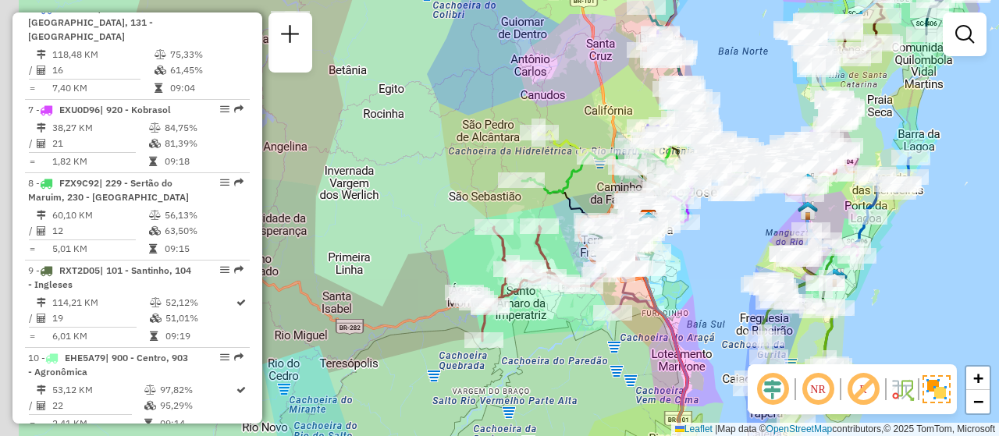
drag, startPoint x: 466, startPoint y: 321, endPoint x: 635, endPoint y: 341, distance: 170.5
click at [643, 343] on div "Janela de atendimento Grade de atendimento Capacidade Transportadoras Veículos …" at bounding box center [499, 218] width 999 height 436
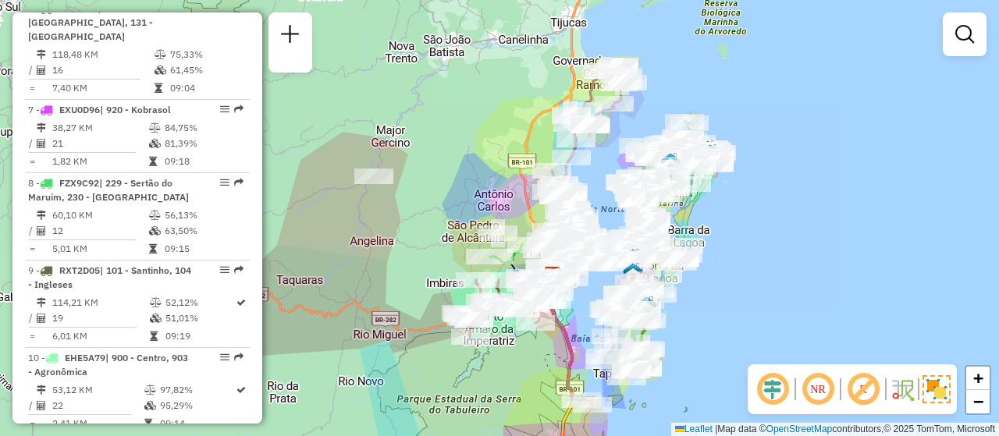
drag, startPoint x: 868, startPoint y: 318, endPoint x: 740, endPoint y: 331, distance: 128.6
click at [740, 331] on div "Janela de atendimento Grade de atendimento Capacidade Transportadoras Veículos …" at bounding box center [499, 218] width 999 height 436
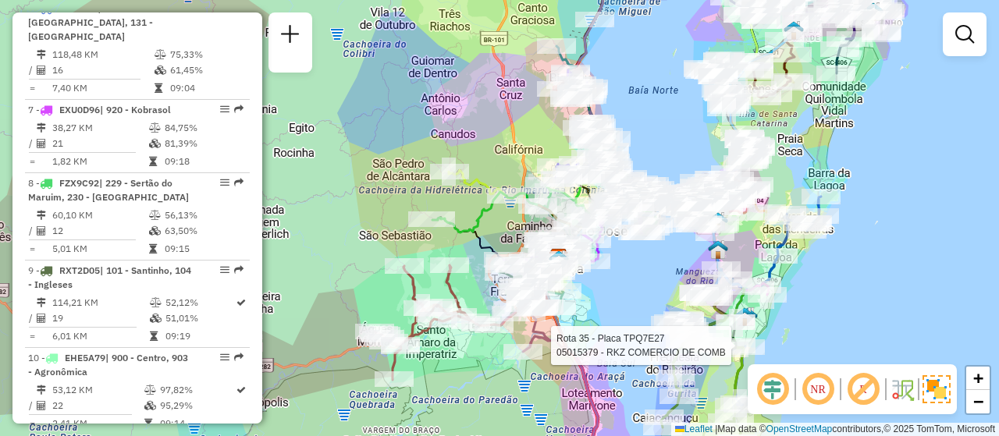
scroll to position [619, 0]
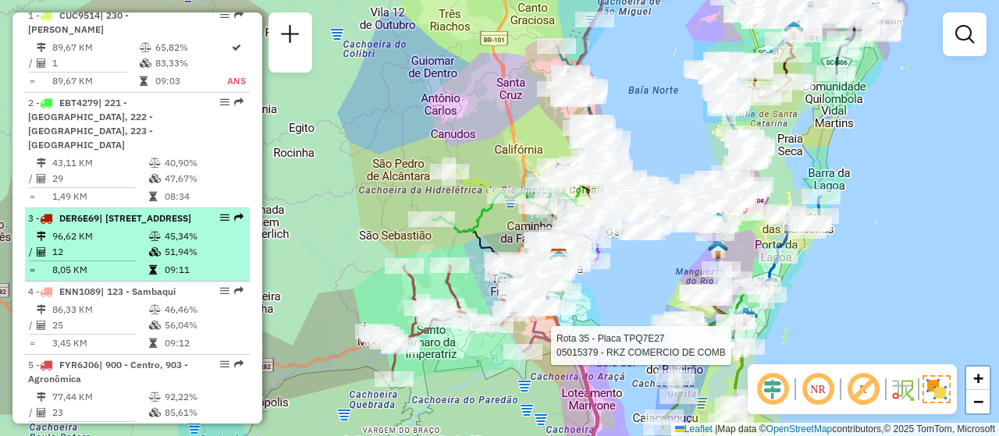
click at [220, 213] on em at bounding box center [224, 217] width 9 height 9
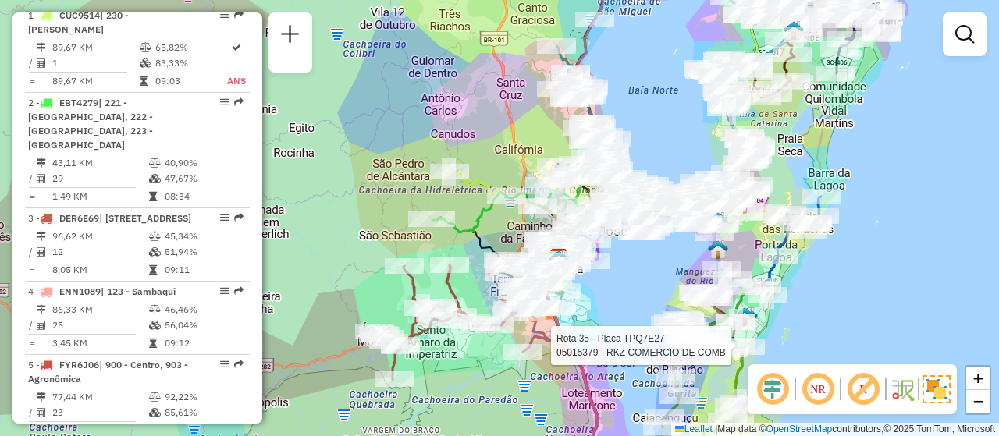
select select "**********"
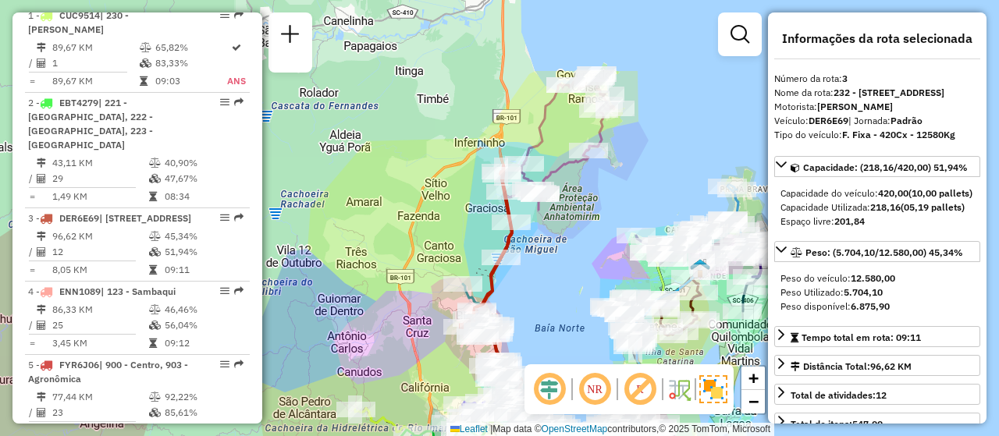
drag, startPoint x: 570, startPoint y: 178, endPoint x: 563, endPoint y: 295, distance: 117.3
click at [563, 295] on div "Rota 35 - Placa TPQ7E27 05015379 - RKZ COMERCIO DE COMB Janela de atendimento G…" at bounding box center [499, 218] width 999 height 436
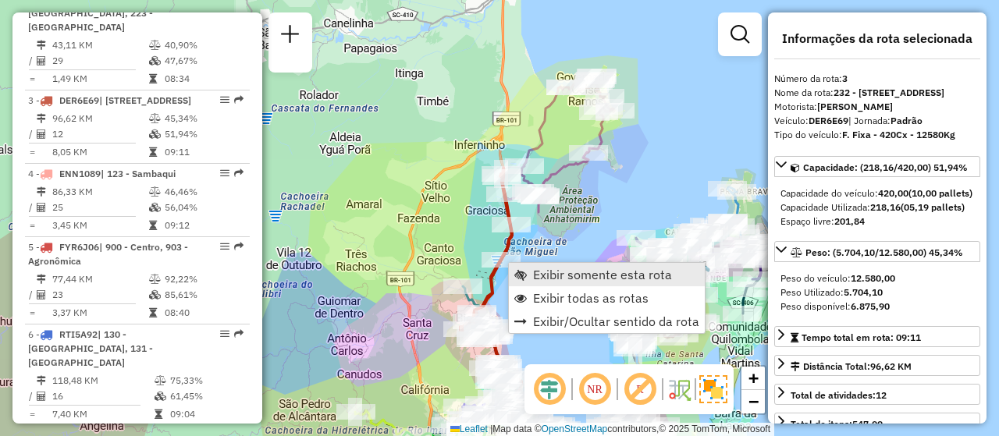
scroll to position [815, 0]
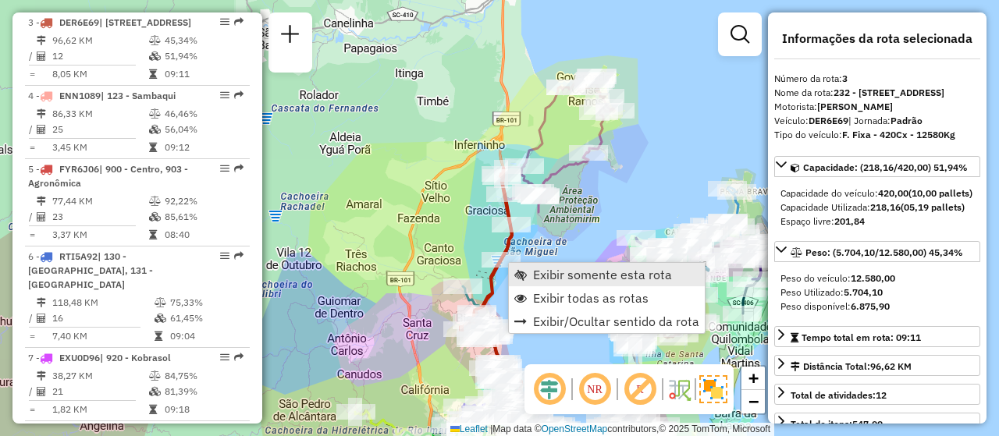
click at [560, 265] on link "Exibir somente esta rota" at bounding box center [607, 274] width 196 height 23
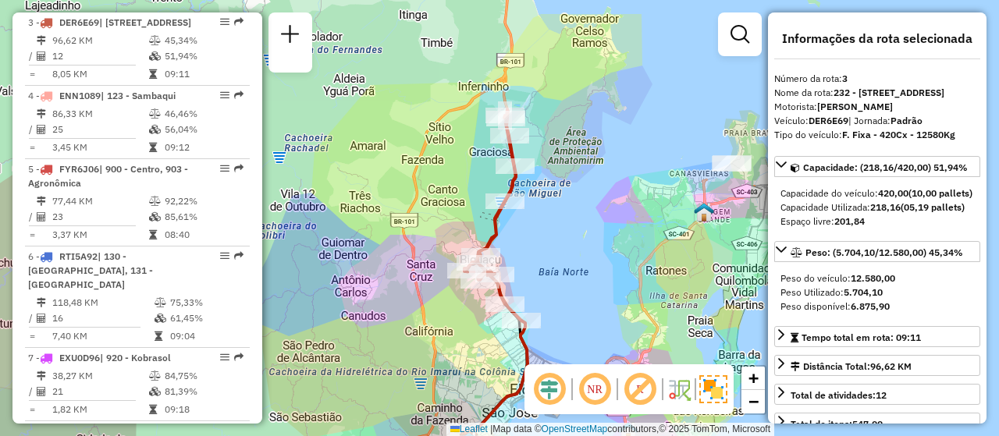
drag, startPoint x: 581, startPoint y: 272, endPoint x: 576, endPoint y: 314, distance: 42.4
click at [576, 314] on div "Janela de atendimento Grade de atendimento Capacidade Transportadoras Veículos …" at bounding box center [499, 218] width 999 height 436
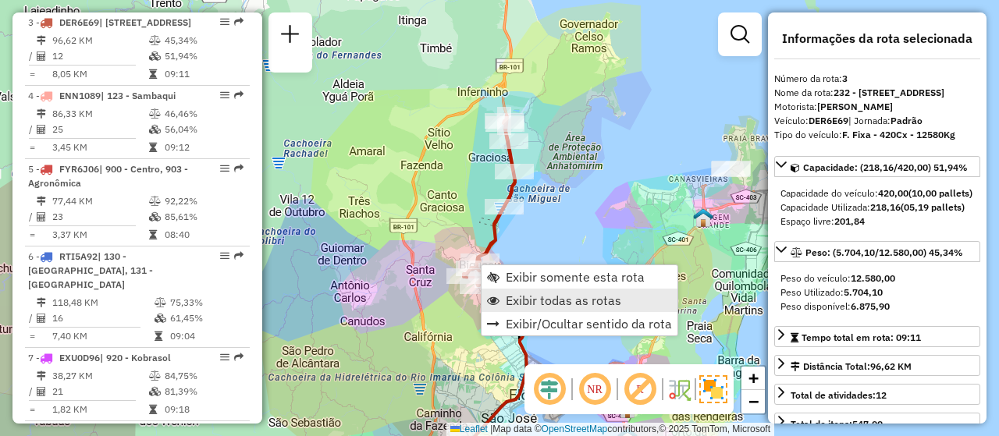
click at [581, 301] on span "Exibir todas as rotas" at bounding box center [563, 300] width 115 height 12
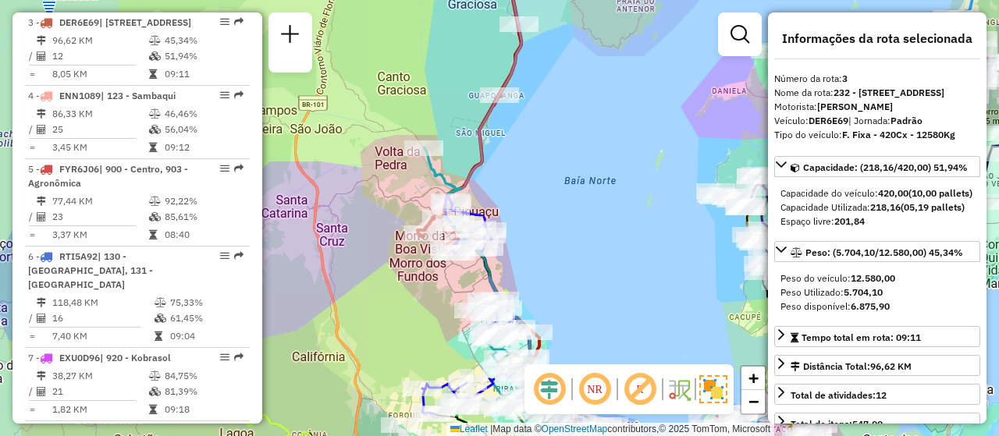
drag, startPoint x: 583, startPoint y: 254, endPoint x: 556, endPoint y: 218, distance: 44.0
click at [556, 218] on div "Janela de atendimento Grade de atendimento Capacidade Transportadoras Veículos …" at bounding box center [499, 218] width 999 height 436
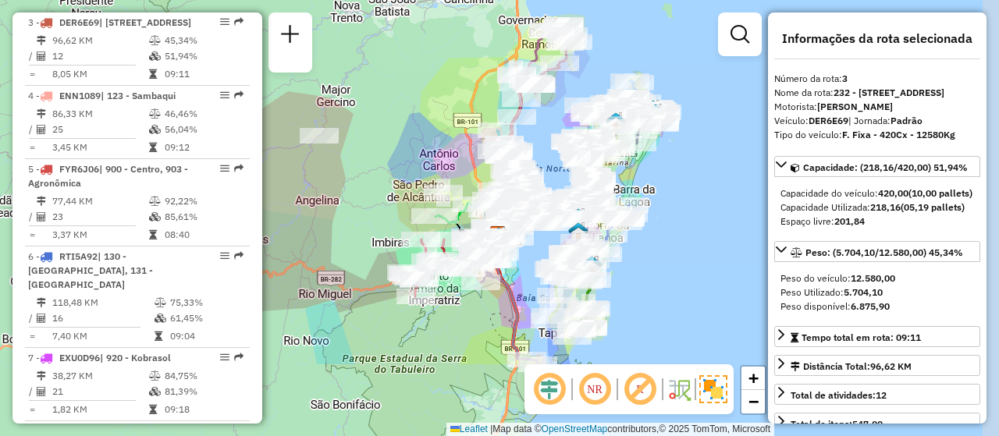
drag, startPoint x: 469, startPoint y: 290, endPoint x: 410, endPoint y: 184, distance: 121.6
click at [371, 164] on div "Janela de atendimento Grade de atendimento Capacidade Transportadoras Veículos …" at bounding box center [499, 218] width 999 height 436
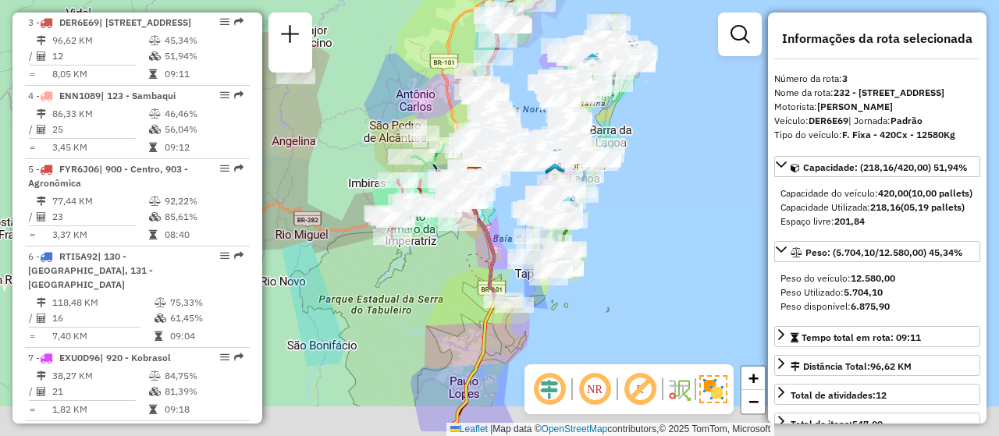
drag, startPoint x: 670, startPoint y: 251, endPoint x: 641, endPoint y: 161, distance: 95.0
click at [641, 161] on div "Janela de atendimento Grade de atendimento Capacidade Transportadoras Veículos …" at bounding box center [499, 218] width 999 height 436
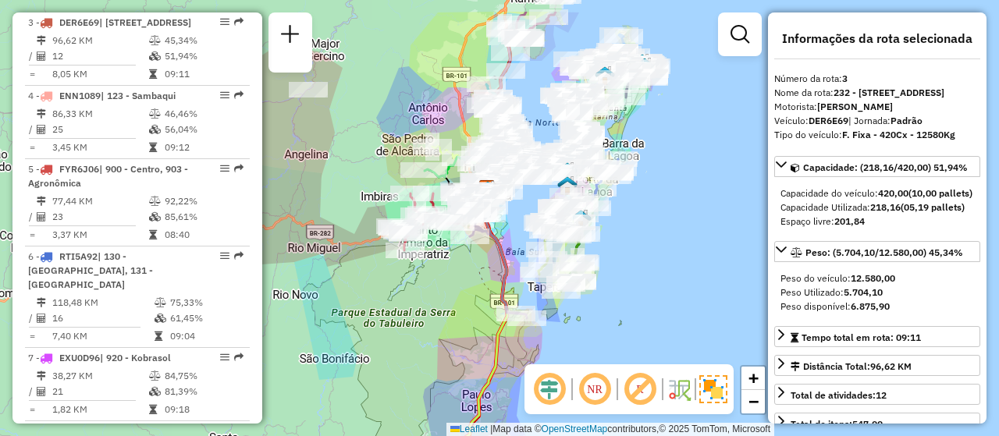
drag, startPoint x: 630, startPoint y: 250, endPoint x: 653, endPoint y: 310, distance: 63.8
click at [653, 310] on div "Janela de atendimento Grade de atendimento Capacidade Transportadoras Veículos …" at bounding box center [499, 218] width 999 height 436
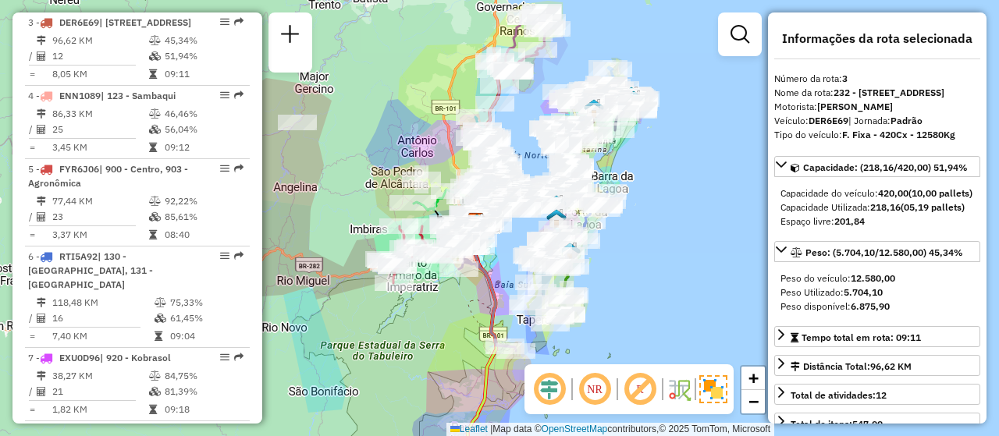
drag, startPoint x: 653, startPoint y: 258, endPoint x: 622, endPoint y: 322, distance: 71.2
click at [622, 322] on div "Janela de atendimento Grade de atendimento Capacidade Transportadoras Veículos …" at bounding box center [499, 218] width 999 height 436
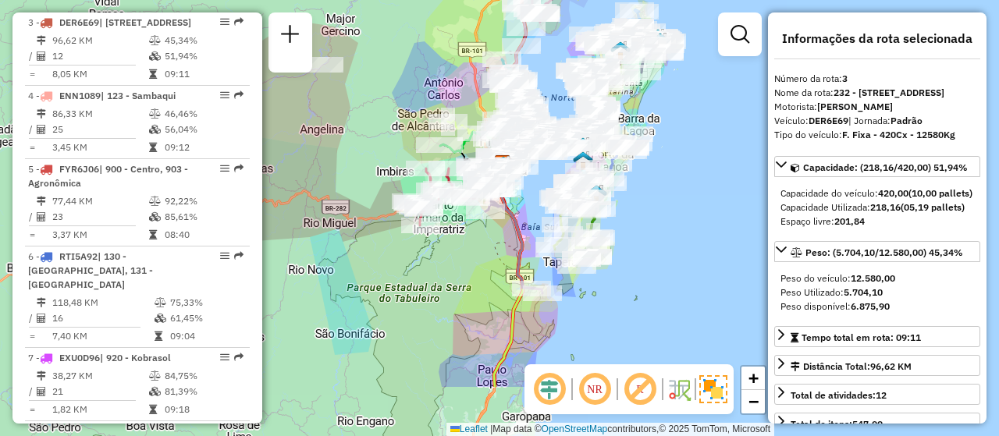
drag, startPoint x: 634, startPoint y: 297, endPoint x: 671, endPoint y: 228, distance: 77.9
click at [671, 228] on div "Janela de atendimento Grade de atendimento Capacidade Transportadoras Veículos …" at bounding box center [499, 218] width 999 height 436
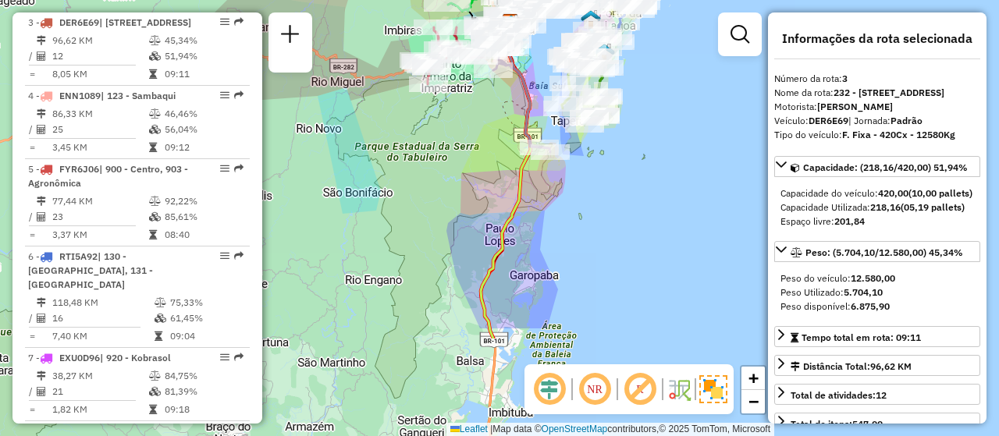
drag, startPoint x: 621, startPoint y: 323, endPoint x: 630, endPoint y: 165, distance: 157.9
click at [630, 165] on div "Janela de atendimento Grade de atendimento Capacidade Transportadoras Veículos …" at bounding box center [499, 218] width 999 height 436
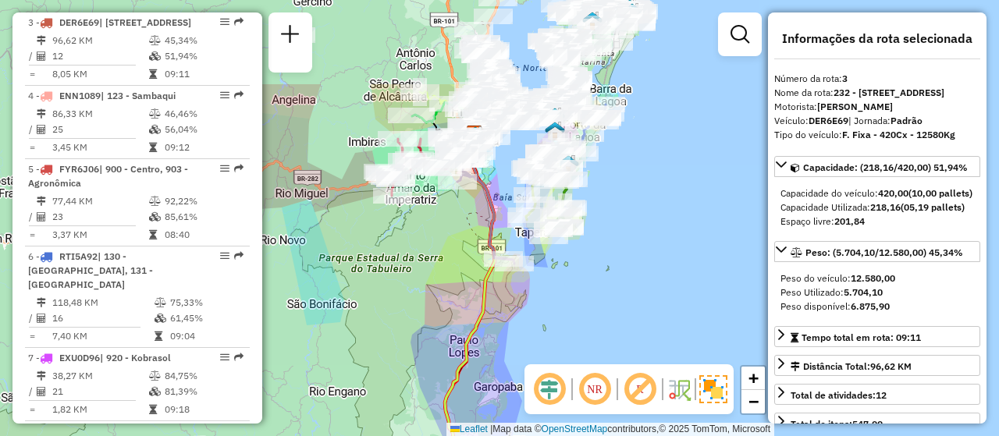
drag, startPoint x: 609, startPoint y: 227, endPoint x: 546, endPoint y: 309, distance: 103.0
click at [571, 355] on div "Janela de atendimento Grade de atendimento Capacidade Transportadoras Veículos …" at bounding box center [499, 218] width 999 height 436
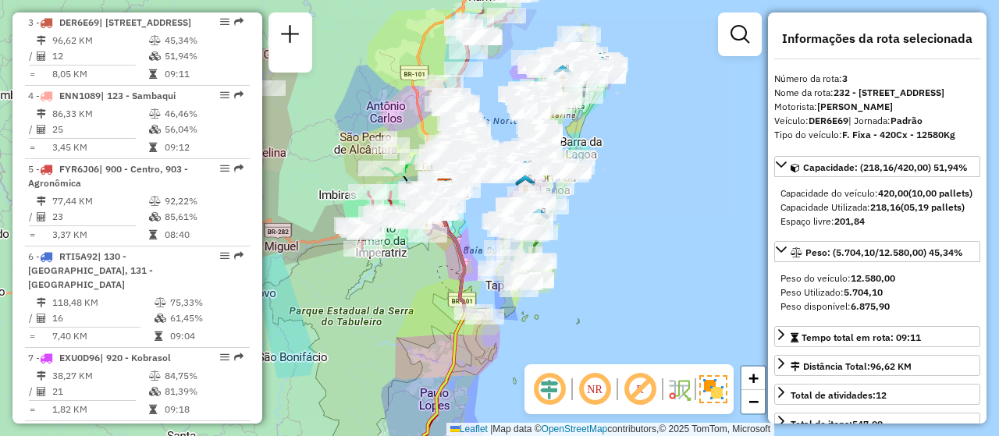
drag, startPoint x: 545, startPoint y: 304, endPoint x: 515, endPoint y: 357, distance: 60.1
click at [517, 357] on div "Janela de atendimento Grade de atendimento Capacidade Transportadoras Veículos …" at bounding box center [499, 218] width 999 height 436
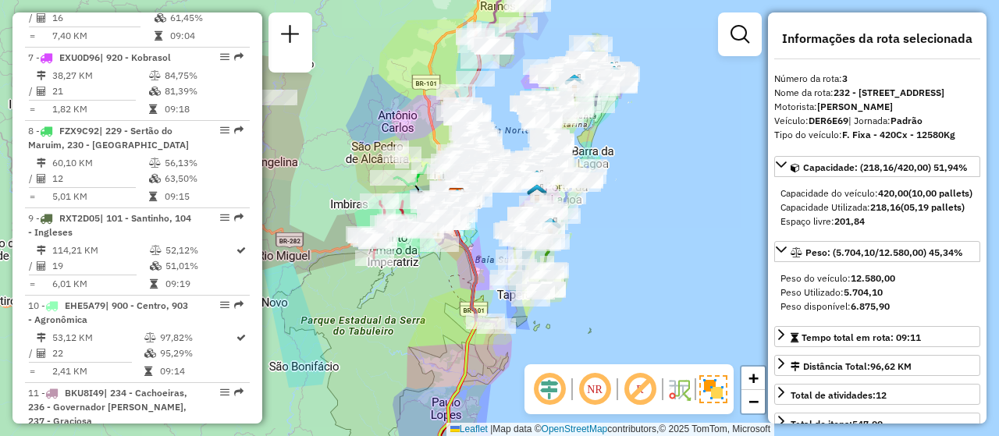
scroll to position [1654, 0]
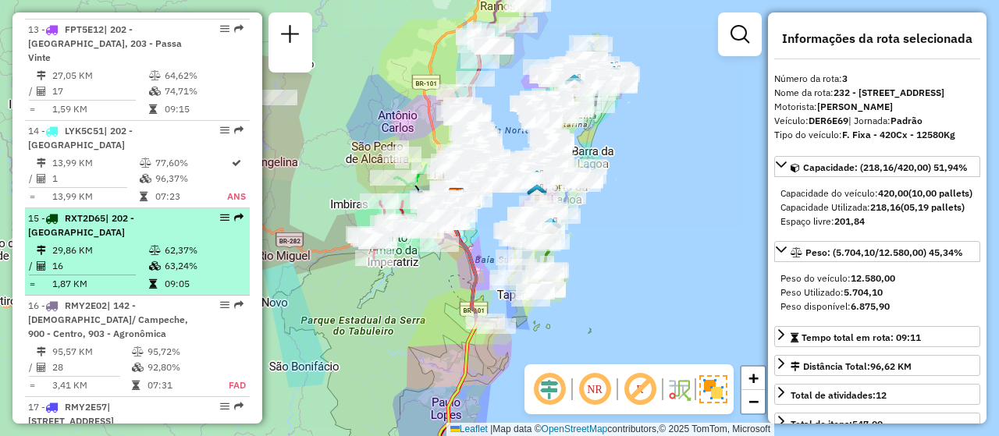
click at [220, 213] on em at bounding box center [224, 217] width 9 height 9
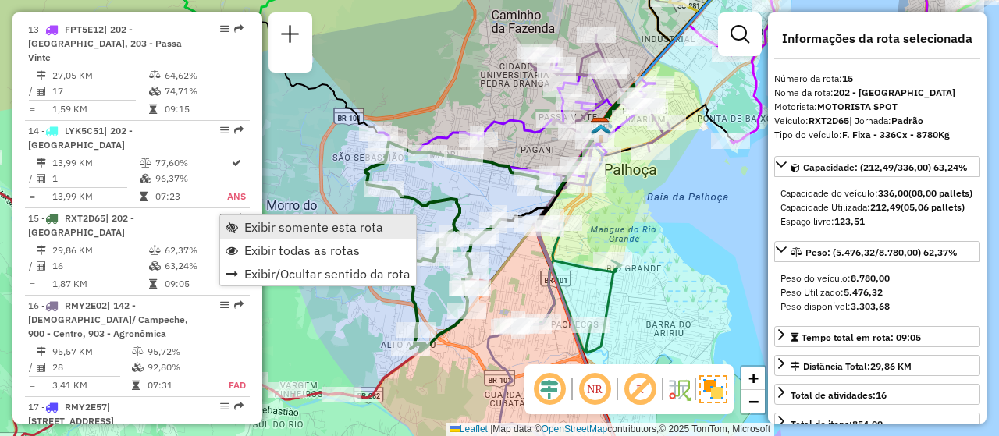
click at [354, 233] on span "Exibir somente esta rota" at bounding box center [313, 227] width 139 height 12
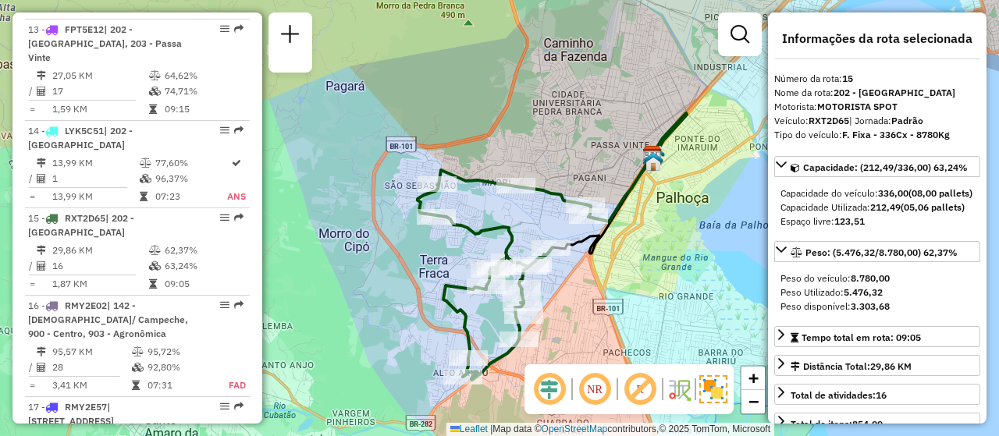
drag, startPoint x: 597, startPoint y: 256, endPoint x: 633, endPoint y: 279, distance: 42.4
click at [633, 279] on div "Janela de atendimento Grade de atendimento Capacidade Transportadoras Veículos …" at bounding box center [499, 218] width 999 height 436
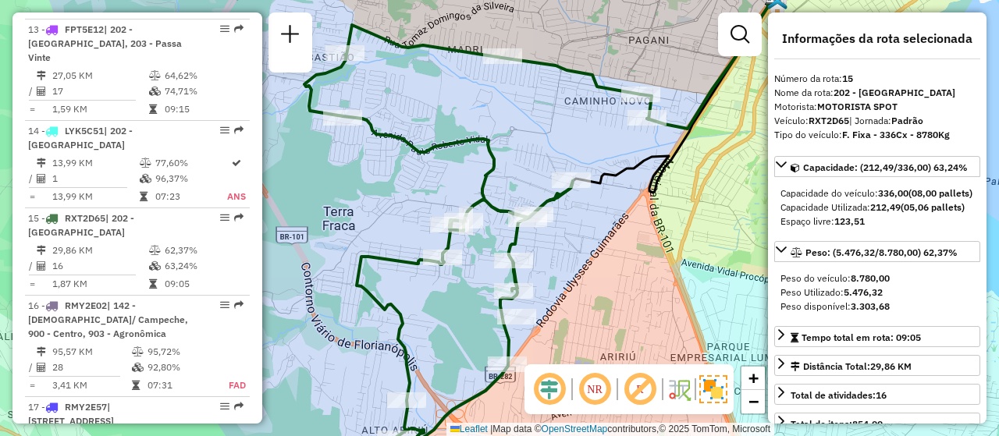
drag, startPoint x: 554, startPoint y: 287, endPoint x: 612, endPoint y: 282, distance: 58.0
click at [621, 283] on div "Janela de atendimento Grade de atendimento Capacidade Transportadoras Veículos …" at bounding box center [499, 218] width 999 height 436
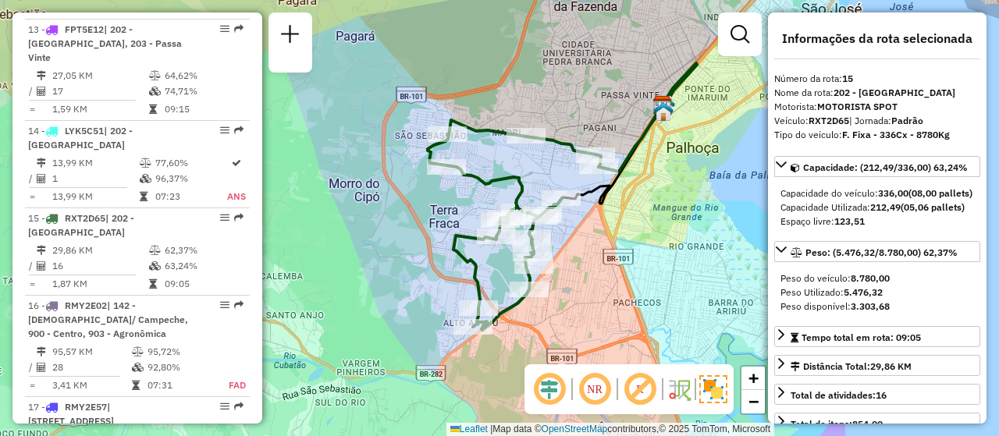
drag, startPoint x: 670, startPoint y: 288, endPoint x: 575, endPoint y: 247, distance: 102.8
click at [575, 247] on div "Janela de atendimento Grade de atendimento Capacidade Transportadoras Veículos …" at bounding box center [499, 218] width 999 height 436
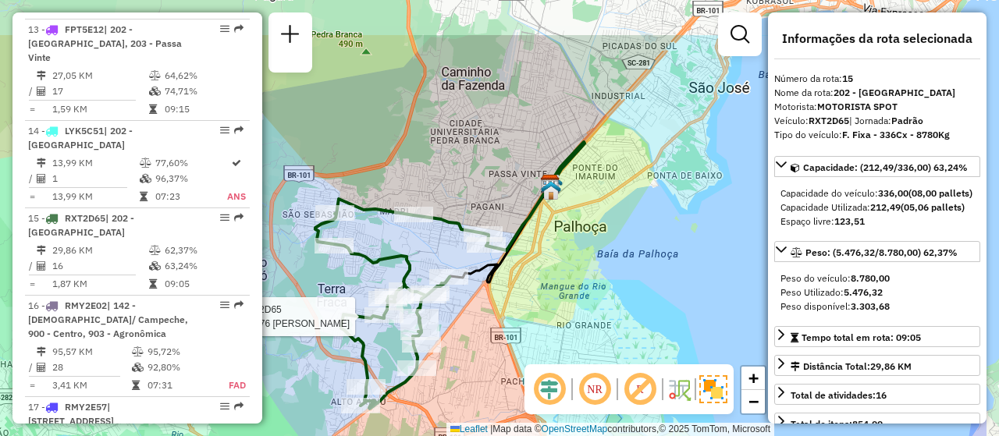
drag, startPoint x: 680, startPoint y: 272, endPoint x: 571, endPoint y: 343, distance: 129.2
click at [568, 344] on div "Rota 15 - Placa RXT2D65 05041187 - 61.156.676 [PERSON_NAME] de atendimento Grad…" at bounding box center [499, 218] width 999 height 436
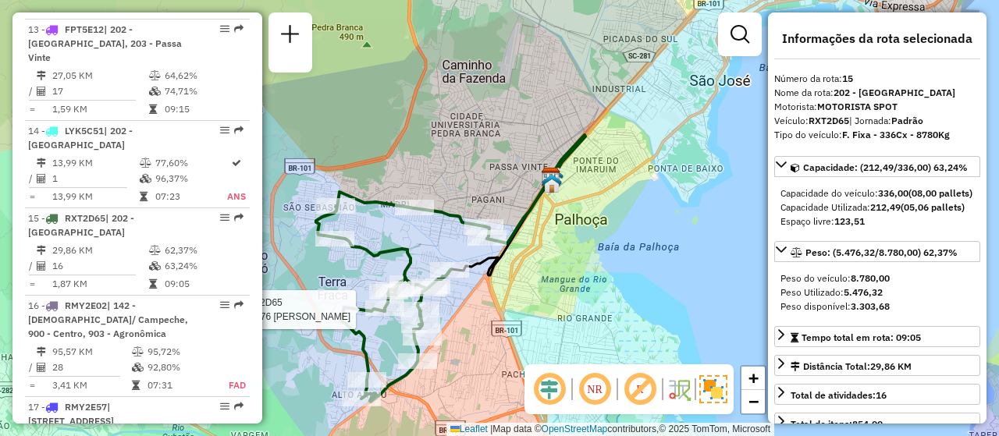
click at [641, 286] on div "Rota 15 - Placa RXT2D65 05041187 - 61.156.676 [PERSON_NAME] de atendimento Grad…" at bounding box center [499, 218] width 999 height 436
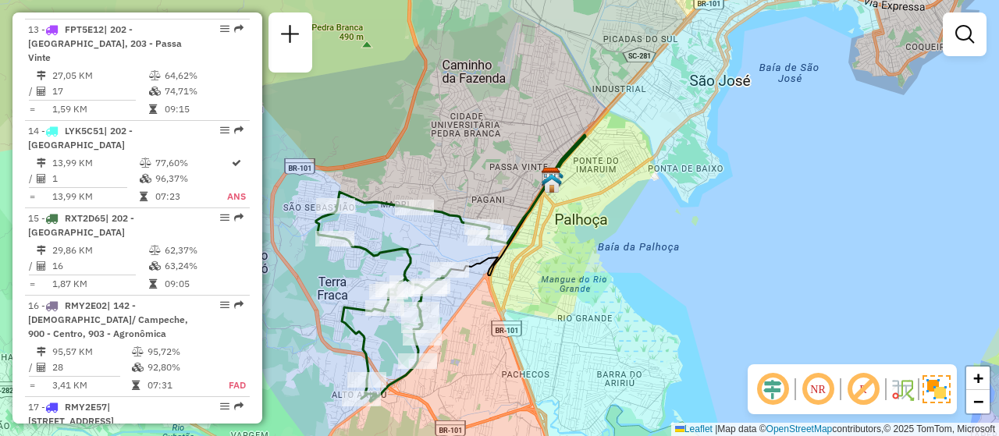
click at [712, 265] on div "Rota 15 - Placa RXT2D65 05038522 - 49.534.600 THALLES M Janela de atendimento G…" at bounding box center [499, 218] width 999 height 436
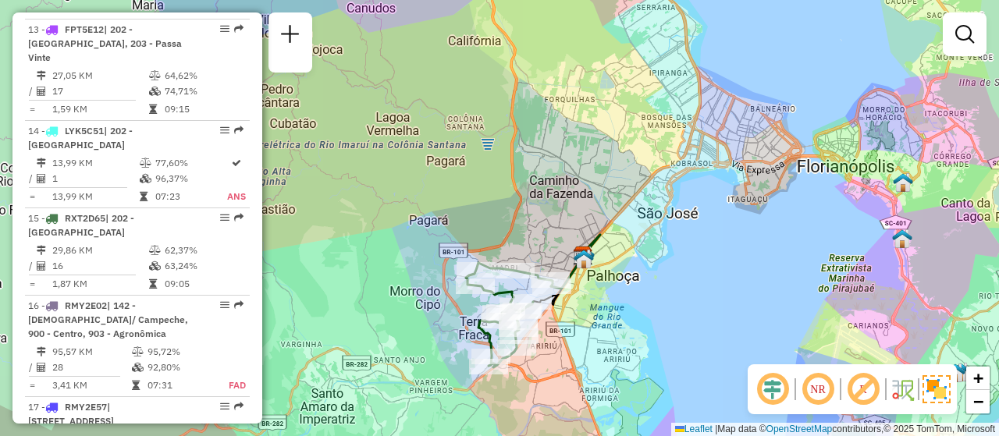
drag, startPoint x: 708, startPoint y: 271, endPoint x: 663, endPoint y: 327, distance: 72.1
click at [663, 327] on div "Janela de atendimento Grade de atendimento Capacidade Transportadoras Veículos …" at bounding box center [499, 218] width 999 height 436
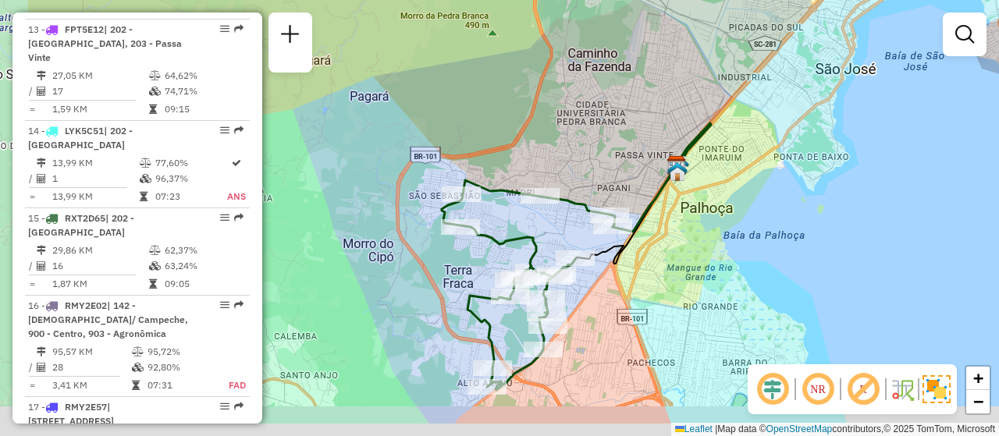
drag, startPoint x: 695, startPoint y: 298, endPoint x: 747, endPoint y: 272, distance: 57.9
click at [747, 272] on div "Janela de atendimento Grade de atendimento Capacidade Transportadoras Veículos …" at bounding box center [499, 218] width 999 height 436
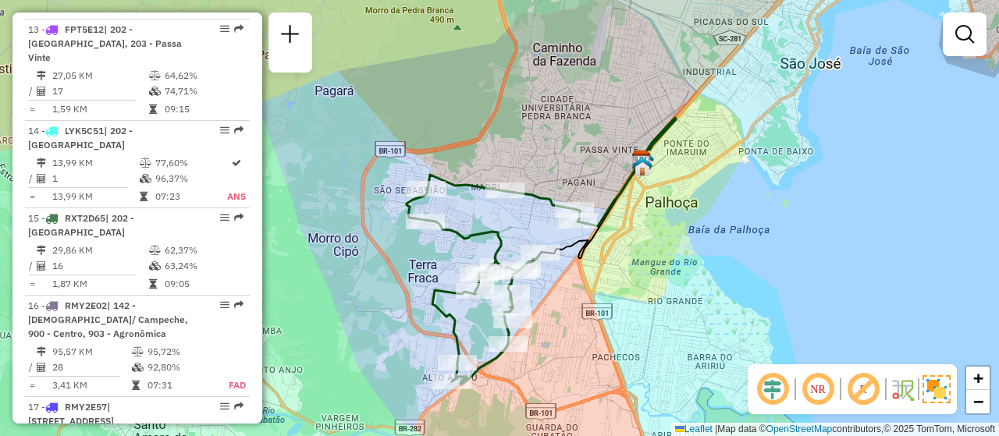
drag, startPoint x: 786, startPoint y: 279, endPoint x: 730, endPoint y: 275, distance: 55.5
click at [730, 275] on div "Janela de atendimento Grade de atendimento Capacidade Transportadoras Veículos …" at bounding box center [499, 218] width 999 height 436
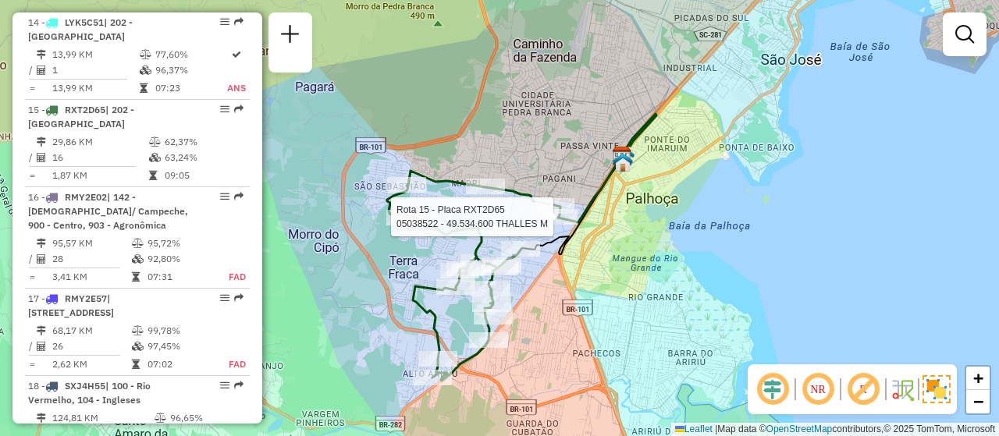
select select "**********"
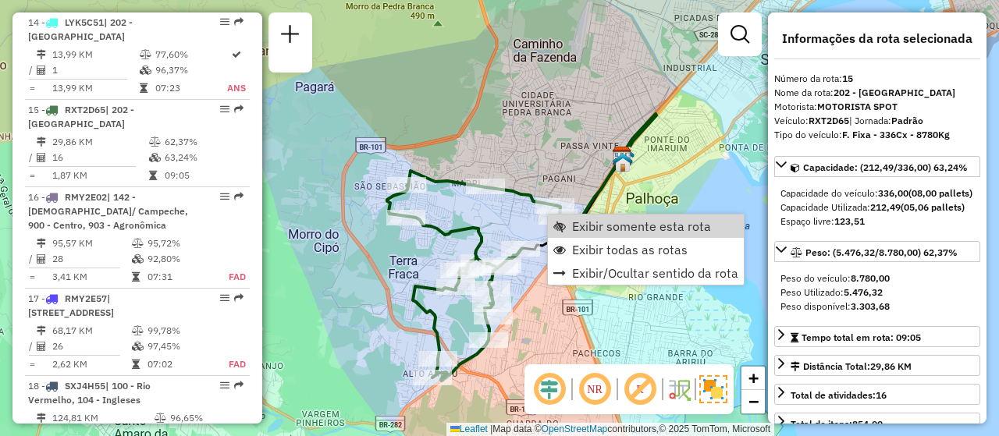
scroll to position [1849, 0]
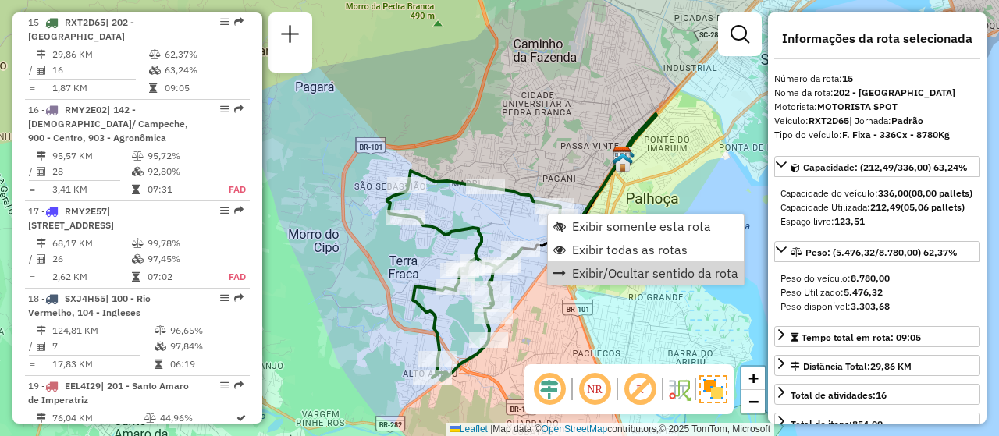
click at [621, 303] on div "Janela de atendimento Grade de atendimento Capacidade Transportadoras Veículos …" at bounding box center [499, 218] width 999 height 436
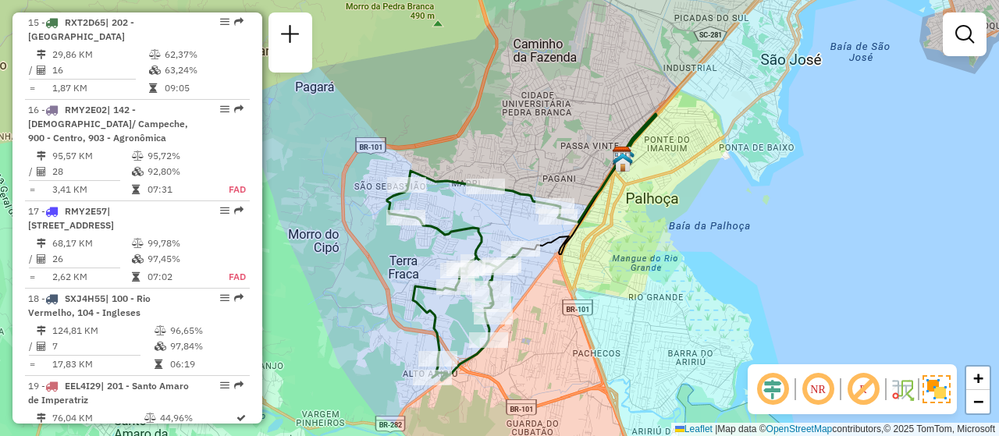
scroll to position [1479, 0]
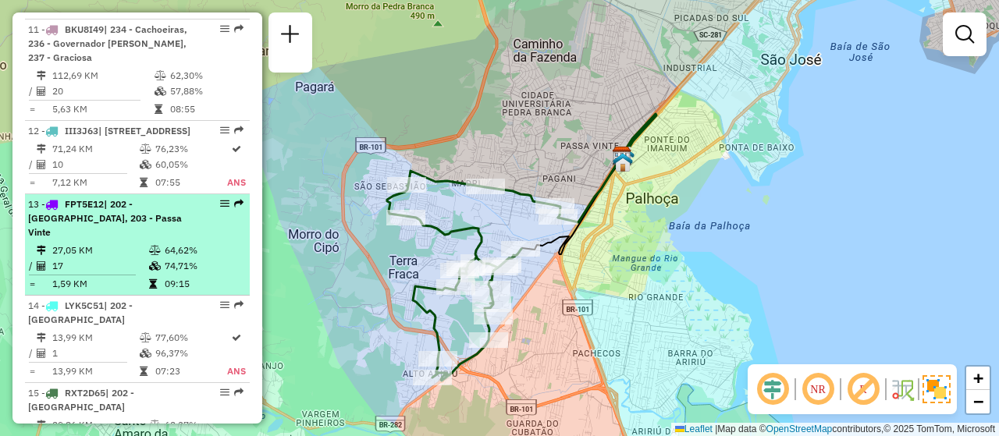
click at [218, 222] on div "13 - FPT5E12 | 202 - [GEOGRAPHIC_DATA], 203 - Passa Vinte" at bounding box center [137, 218] width 218 height 42
select select "**********"
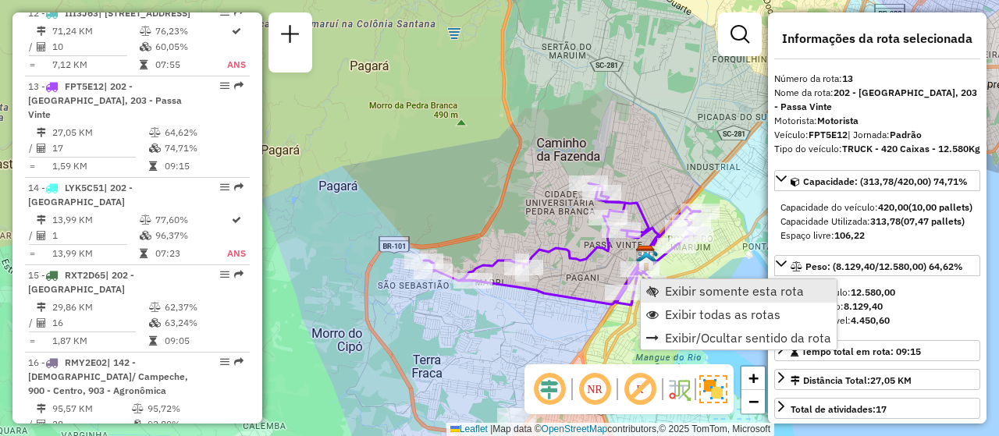
scroll to position [1675, 0]
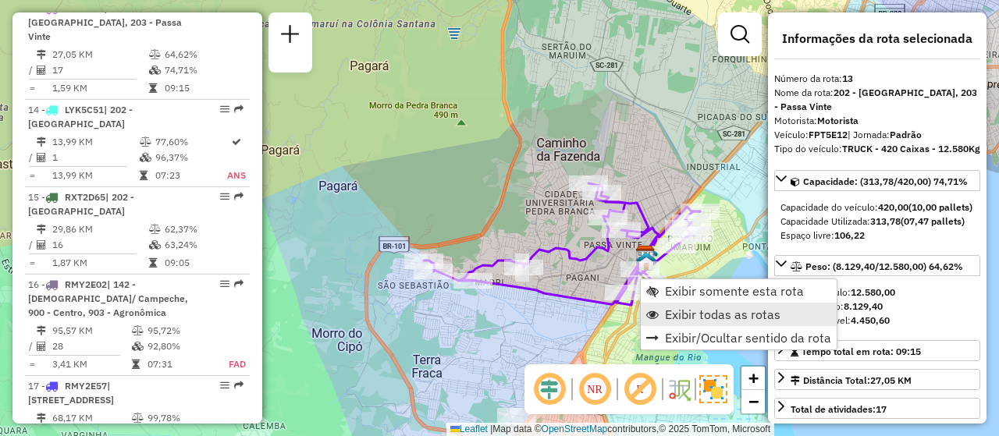
click at [696, 312] on span "Exibir todas as rotas" at bounding box center [722, 314] width 115 height 12
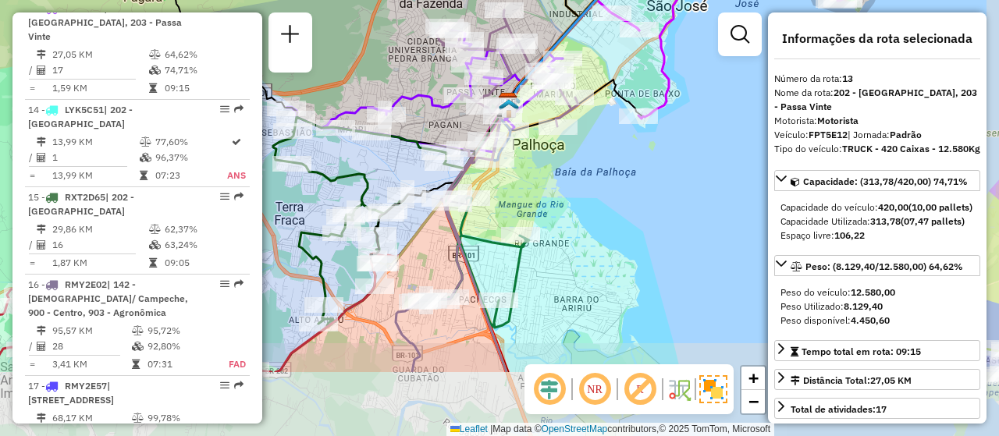
drag, startPoint x: 618, startPoint y: 300, endPoint x: 533, endPoint y: 192, distance: 137.2
click at [533, 192] on div "Janela de atendimento Grade de atendimento Capacidade Transportadoras Veículos …" at bounding box center [499, 218] width 999 height 436
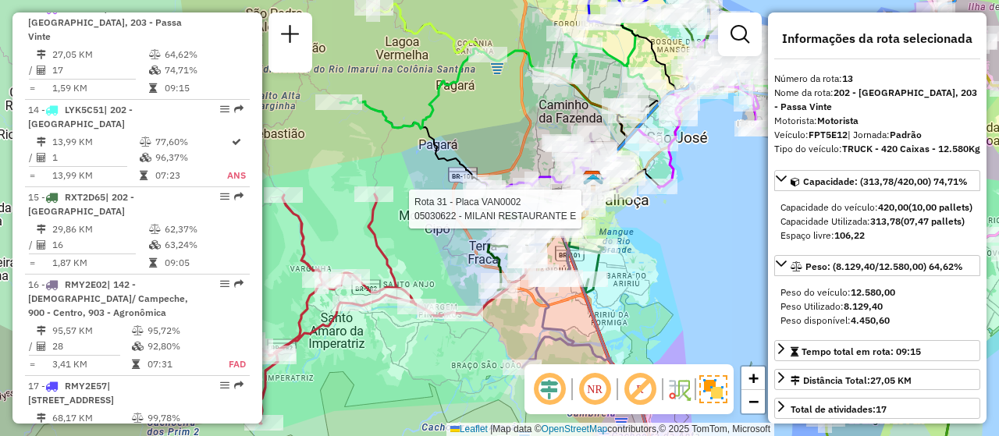
drag, startPoint x: 690, startPoint y: 257, endPoint x: 690, endPoint y: 267, distance: 10.1
click at [691, 265] on div "Rota 31 - Placa VAN0002 05030622 - MILANI RESTAURANTE E Rota 33 - Placa FFM8C61…" at bounding box center [499, 218] width 999 height 436
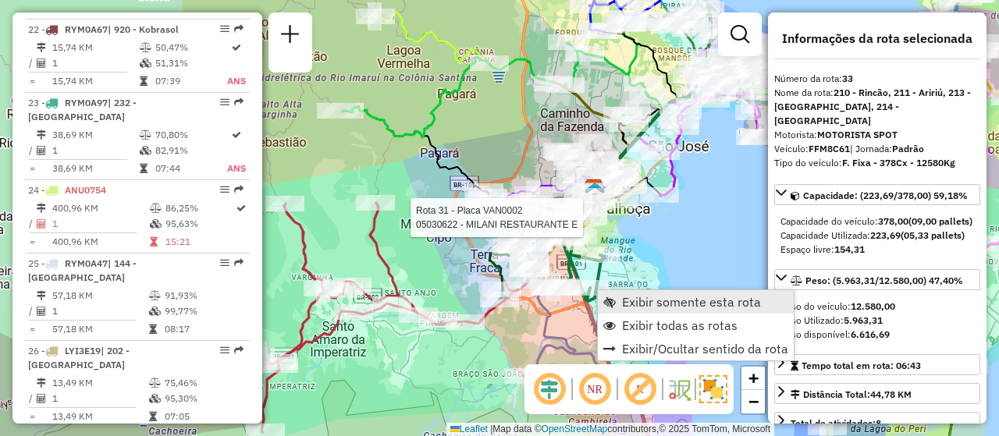
scroll to position [3437, 0]
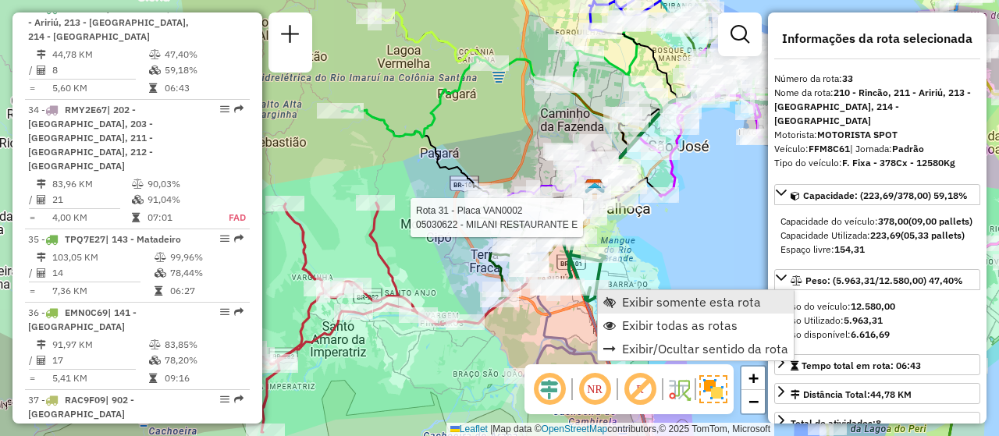
click at [657, 300] on span "Exibir somente esta rota" at bounding box center [691, 302] width 139 height 12
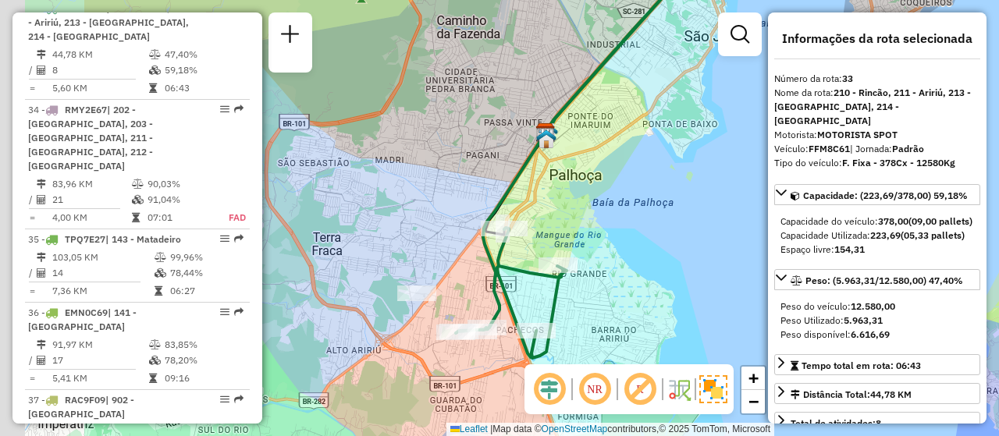
drag, startPoint x: 453, startPoint y: 318, endPoint x: 625, endPoint y: 321, distance: 172.5
click at [625, 321] on div "Janela de atendimento Grade de atendimento Capacidade Transportadoras Veículos …" at bounding box center [499, 218] width 999 height 436
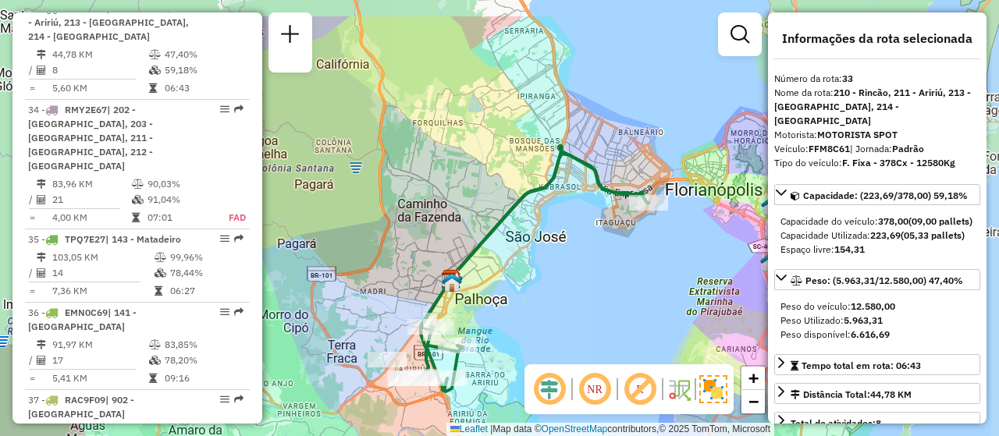
drag, startPoint x: 626, startPoint y: 291, endPoint x: 628, endPoint y: 282, distance: 9.7
click at [496, 351] on div "Janela de atendimento Grade de atendimento Capacidade Transportadoras Veículos …" at bounding box center [499, 218] width 999 height 436
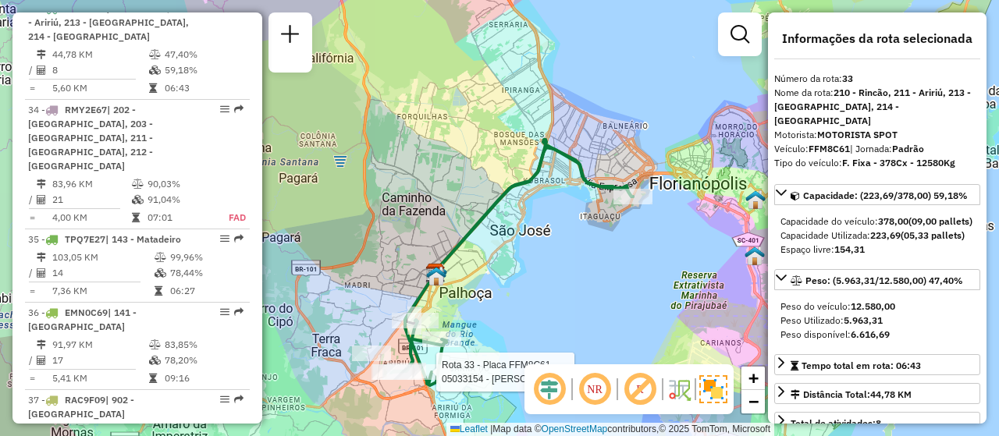
drag, startPoint x: 625, startPoint y: 286, endPoint x: 606, endPoint y: 277, distance: 20.9
click at [606, 277] on div "Rota 33 - Placa FFM8C61 05033154 - [PERSON_NAME] de atendimento Grade de atendi…" at bounding box center [499, 218] width 999 height 436
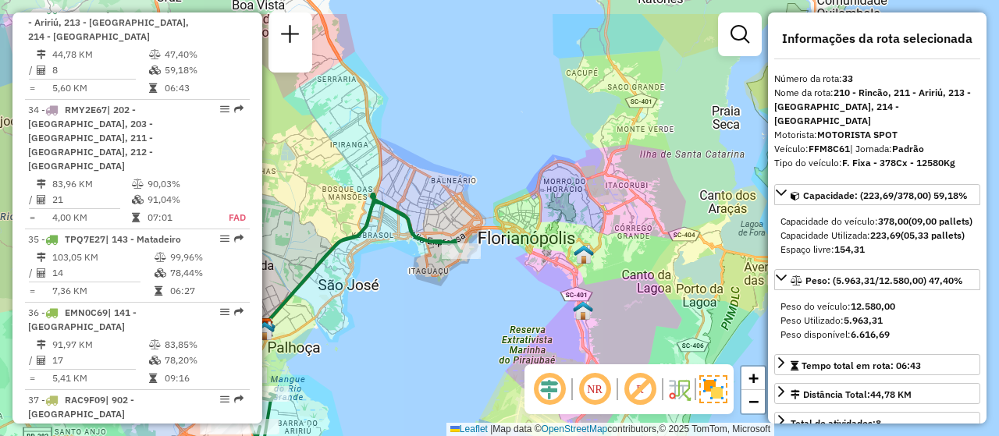
drag, startPoint x: 656, startPoint y: 161, endPoint x: 323, endPoint y: 130, distance: 334.6
click at [399, 189] on div "Janela de atendimento Grade de atendimento Capacidade Transportadoras Veículos …" at bounding box center [499, 218] width 999 height 436
